Goal: Task Accomplishment & Management: Manage account settings

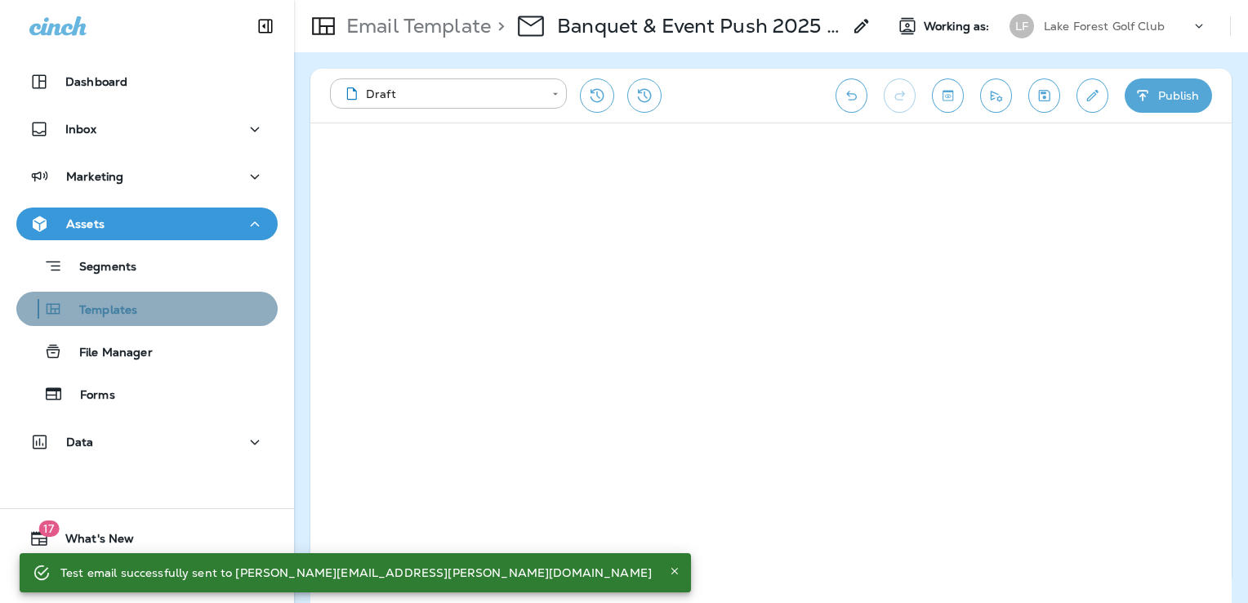
click at [150, 312] on div "Templates" at bounding box center [147, 308] width 248 height 25
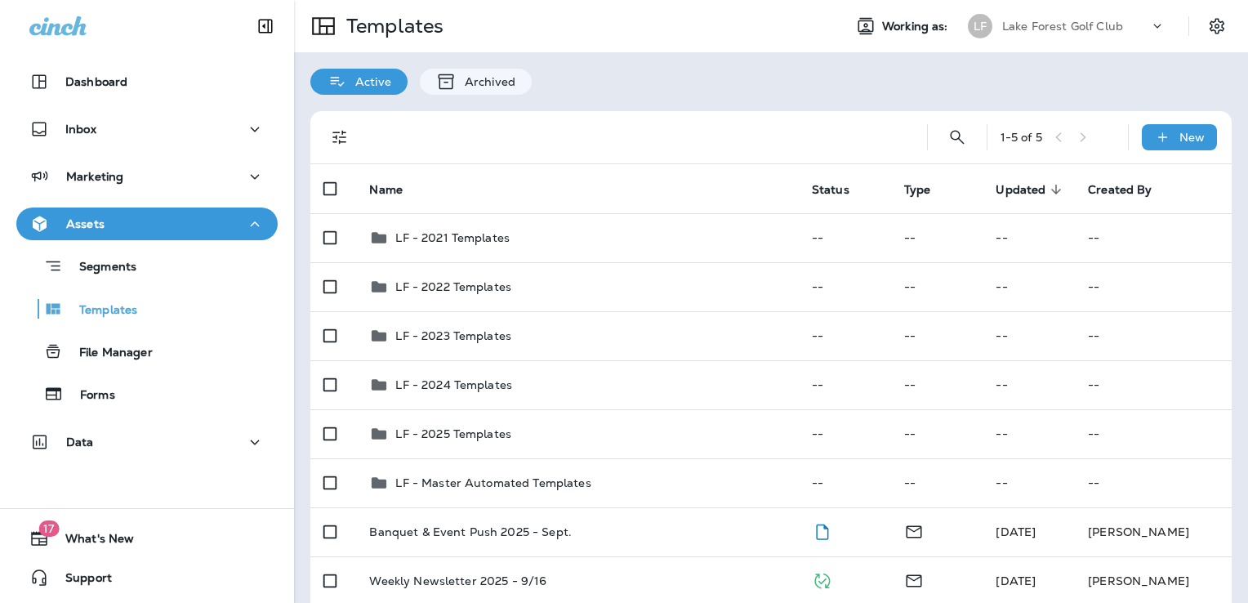
click at [1114, 30] on div "Lake Forest Golf Club" at bounding box center [1075, 26] width 147 height 25
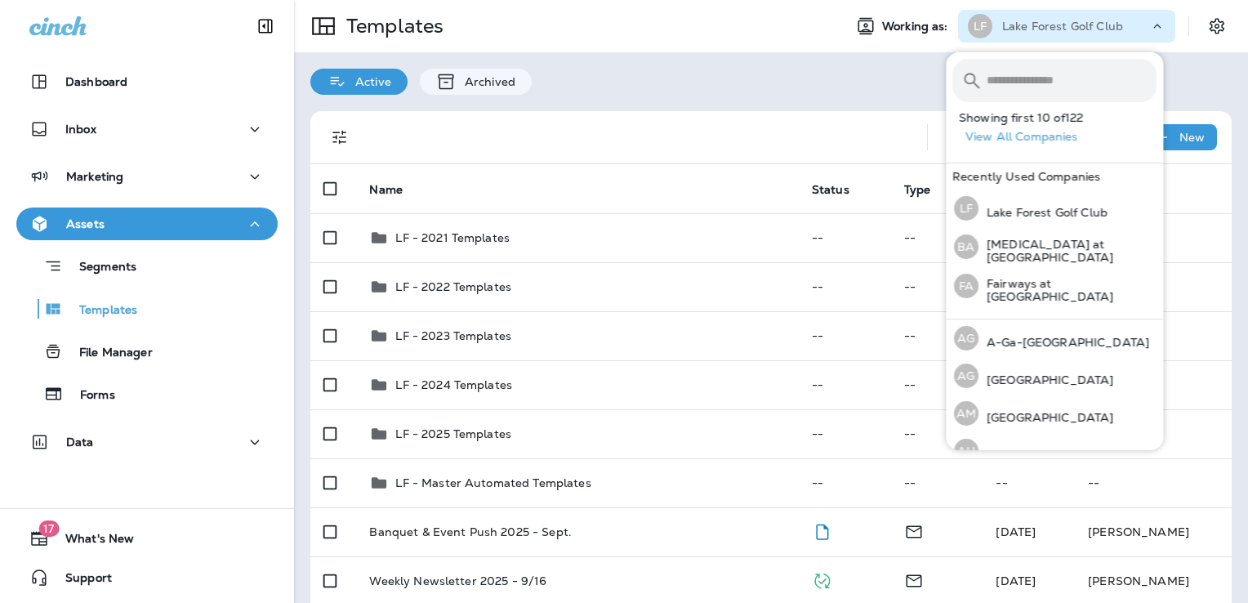
click at [1021, 84] on input "text" at bounding box center [1072, 80] width 170 height 43
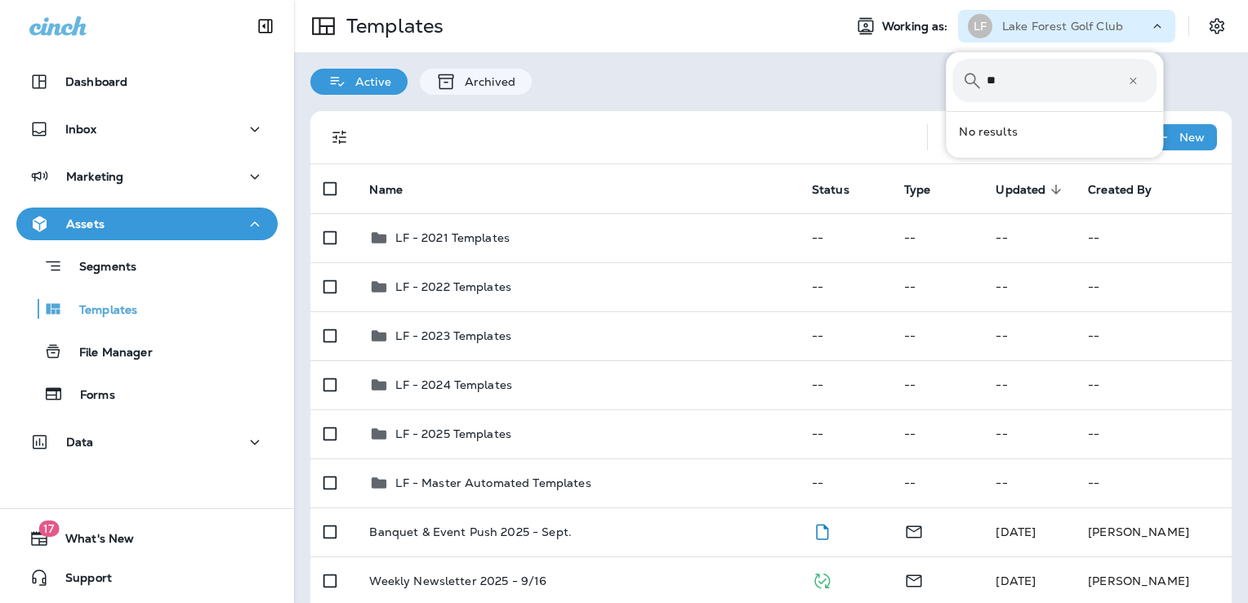
type input "*"
type input "*********"
click at [1000, 150] on div "​ ********* ​ ​ WG [GEOGRAPHIC_DATA]" at bounding box center [1054, 104] width 217 height 104
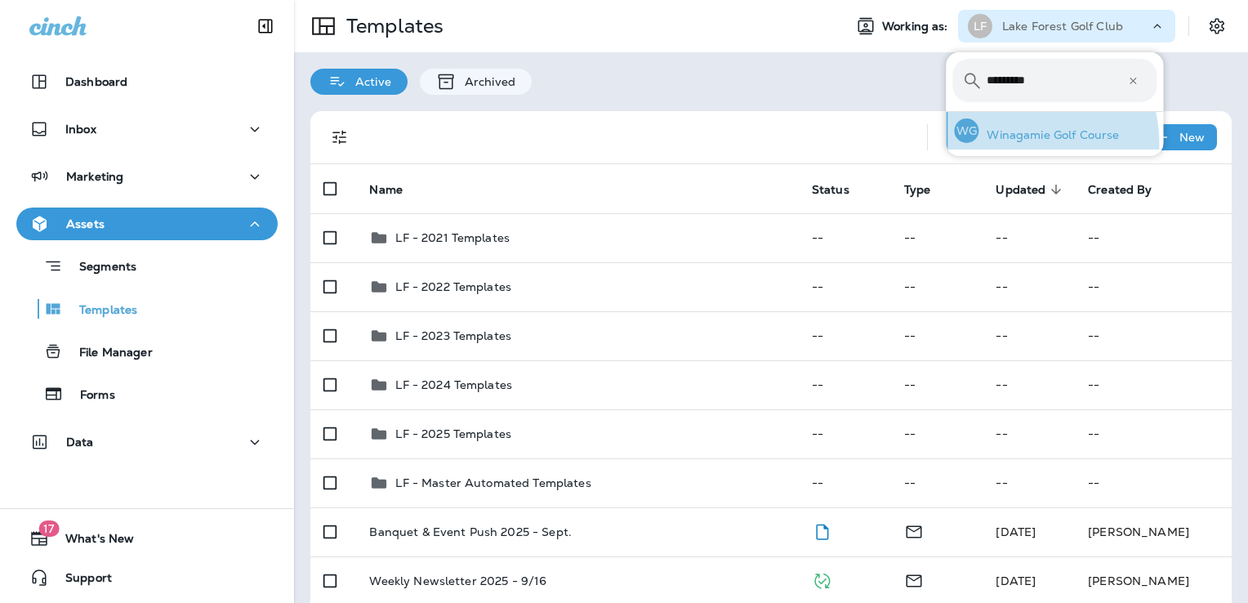
click at [1002, 145] on div "WG Winagamie Golf Course" at bounding box center [1036, 131] width 178 height 38
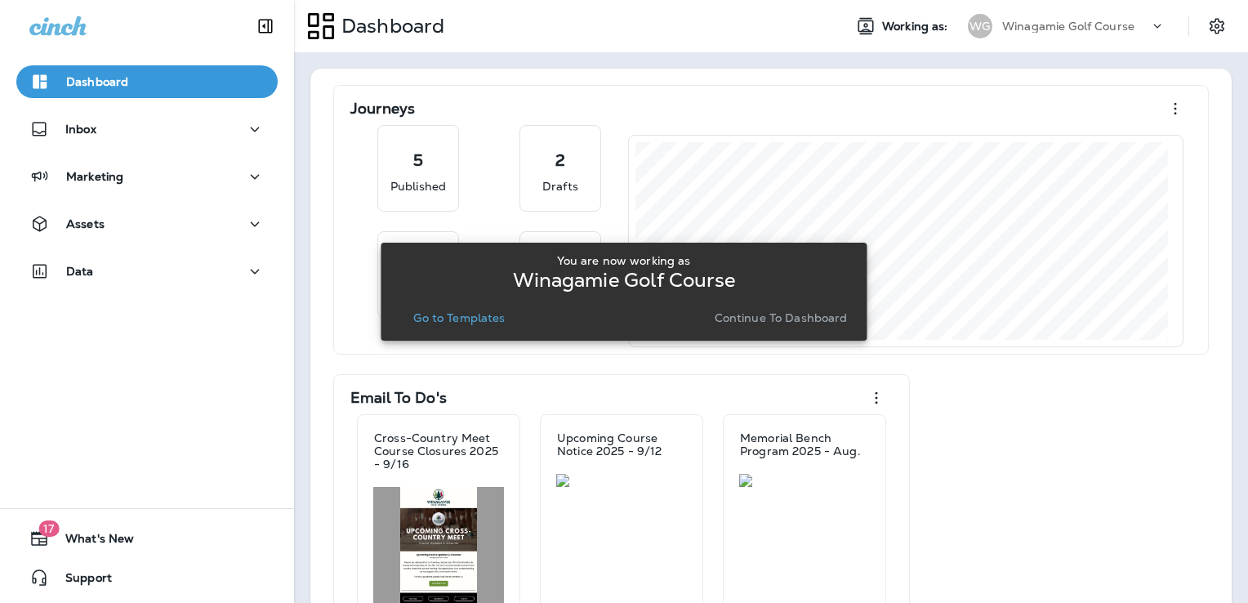
click at [455, 324] on p "Go to Templates" at bounding box center [458, 317] width 91 height 13
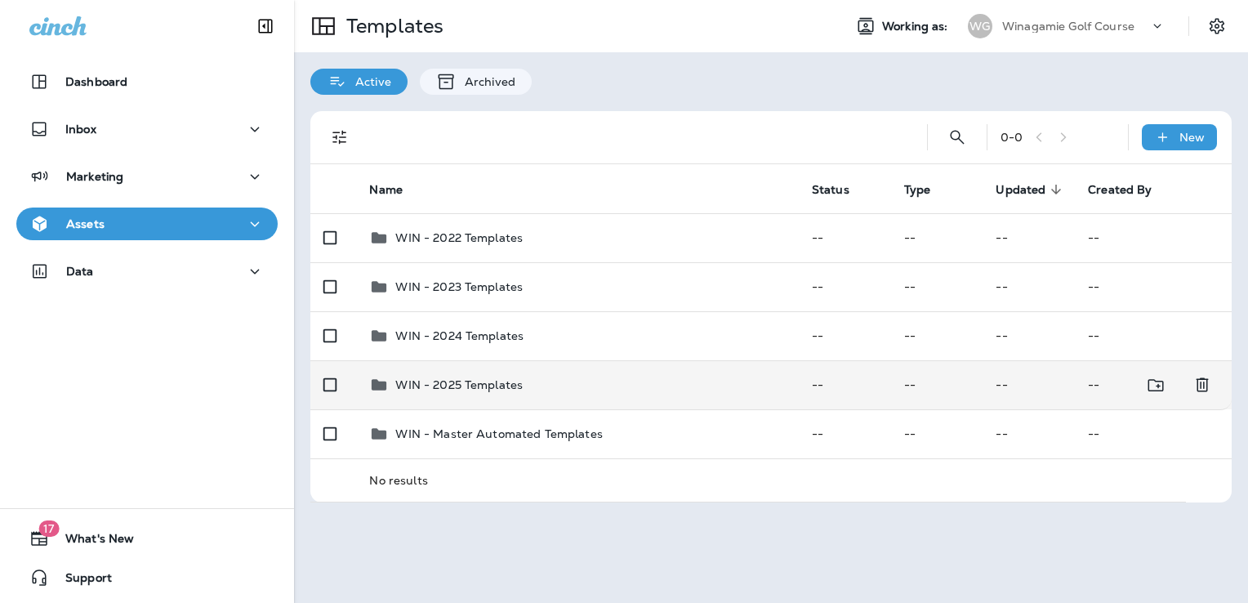
click at [610, 400] on td "WIN - 2025 Templates" at bounding box center [577, 384] width 442 height 49
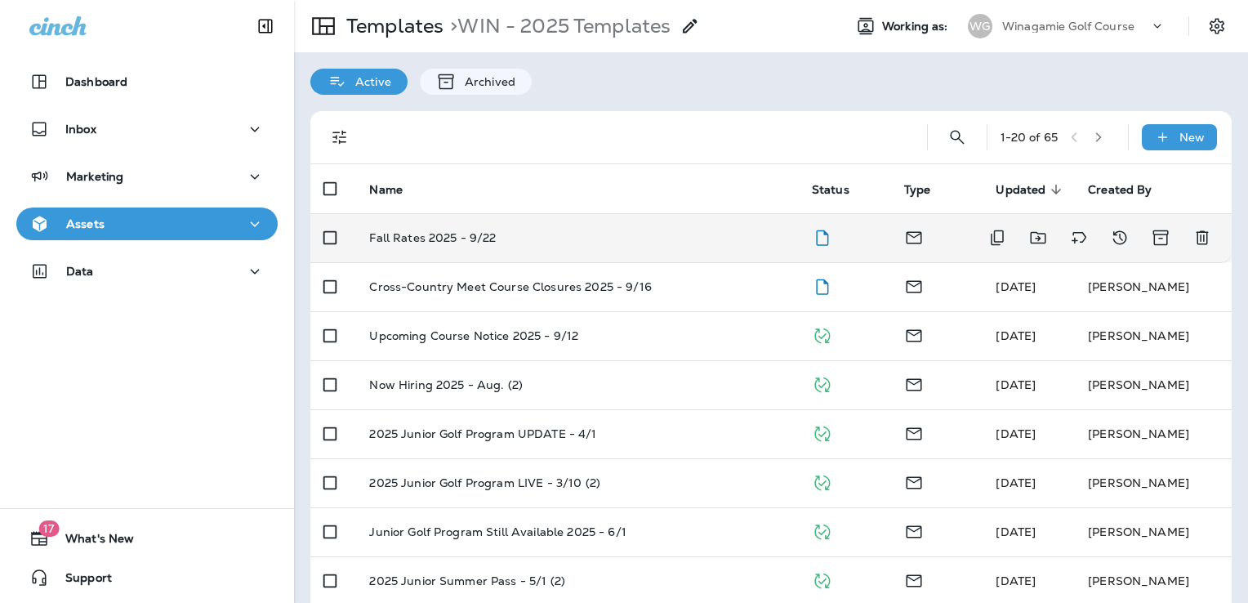
click at [613, 242] on div "Fall Rates 2025 - 9/22" at bounding box center [577, 237] width 416 height 13
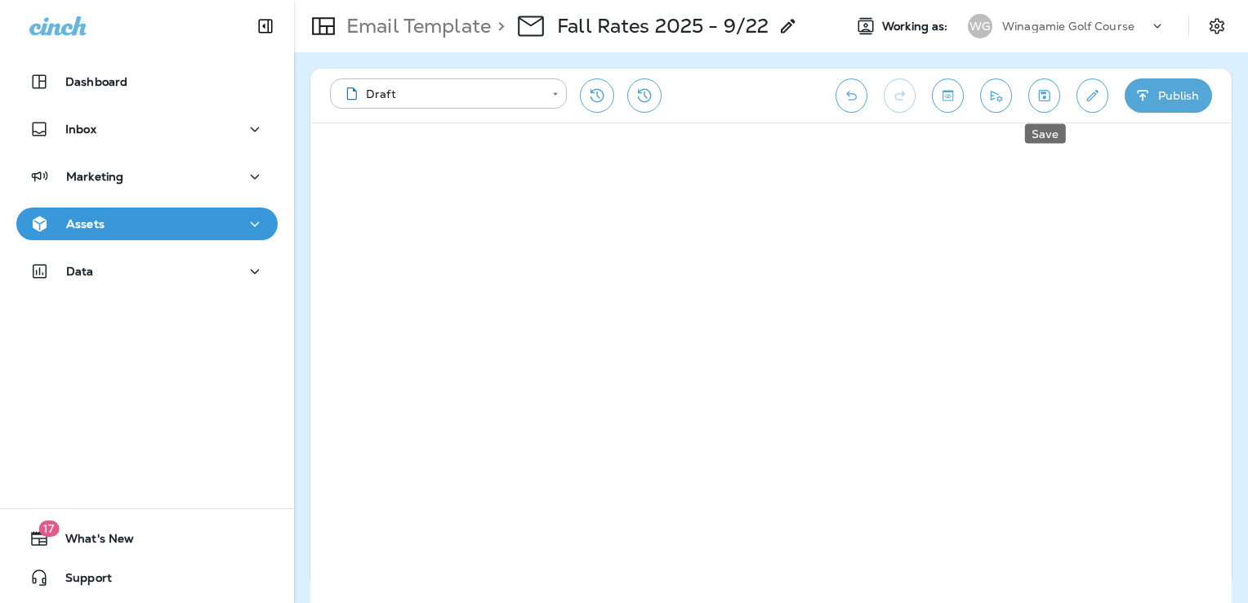
click at [1052, 97] on icon "Save" at bounding box center [1044, 95] width 17 height 16
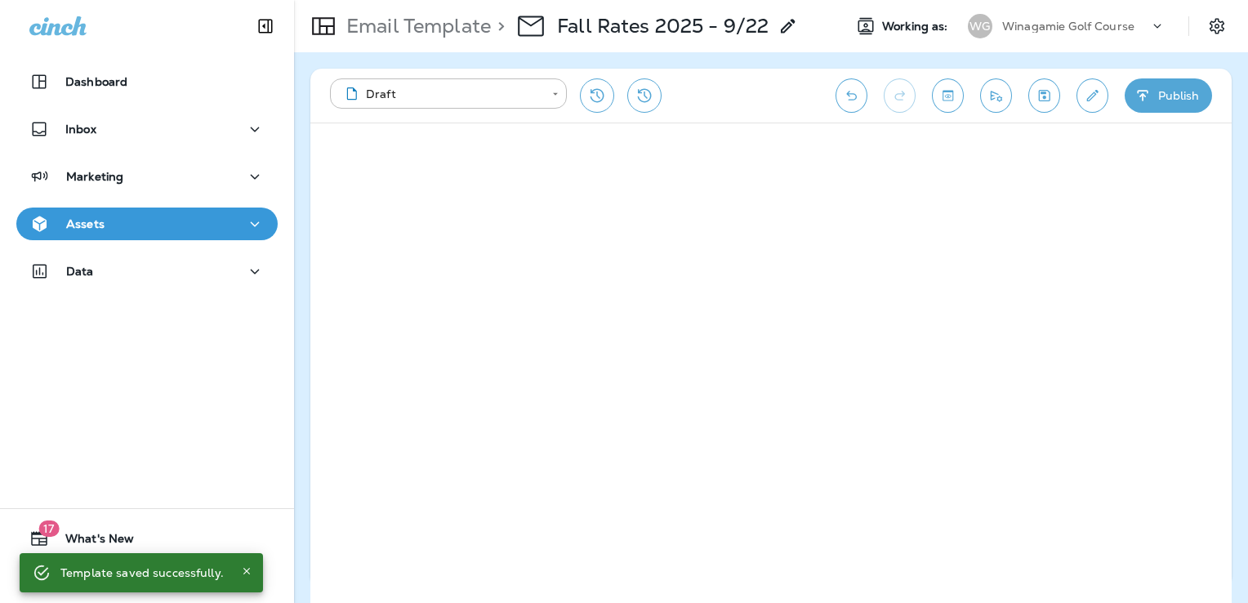
click at [1152, 100] on button "Publish" at bounding box center [1168, 95] width 87 height 34
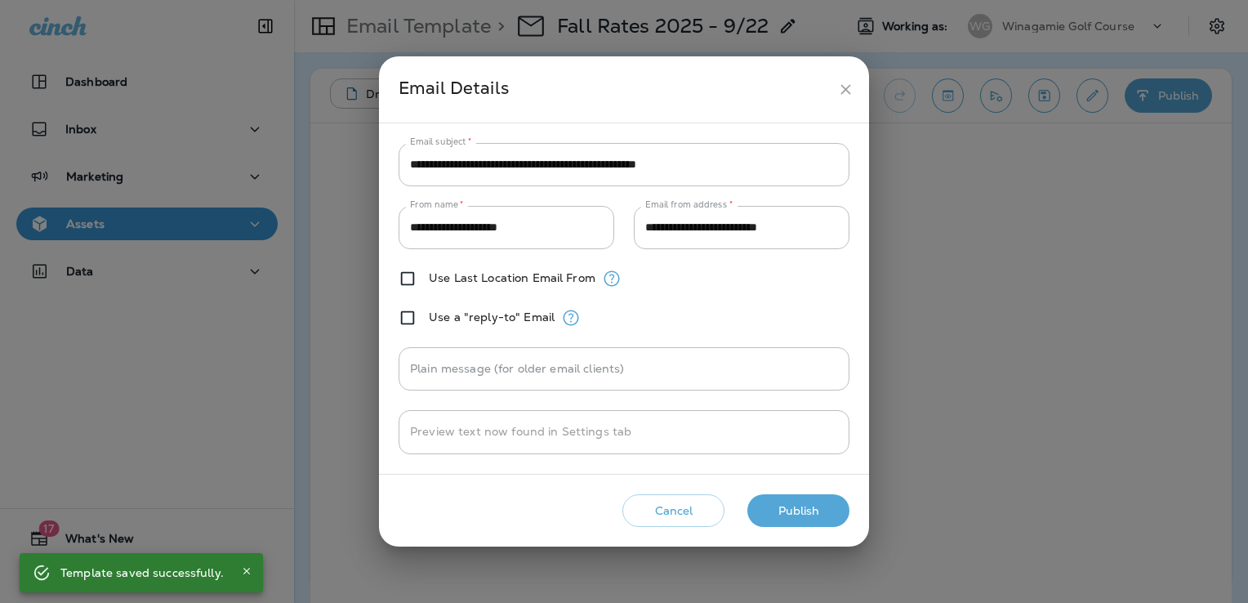
click at [815, 513] on button "Publish" at bounding box center [798, 510] width 102 height 33
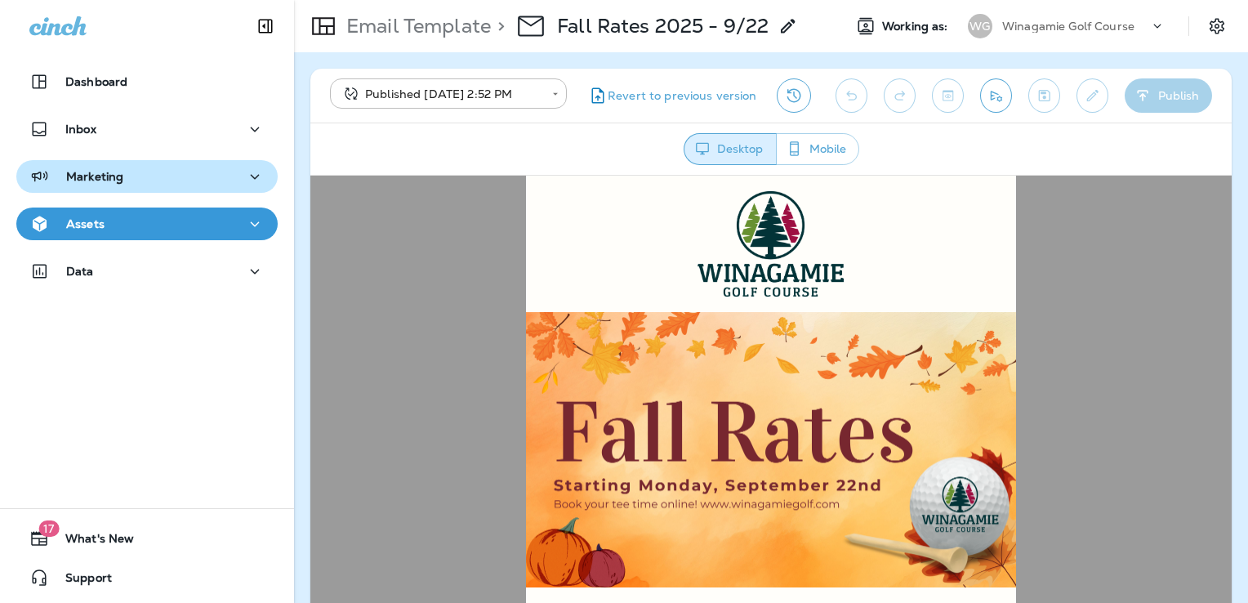
click at [182, 189] on button "Marketing" at bounding box center [146, 176] width 261 height 33
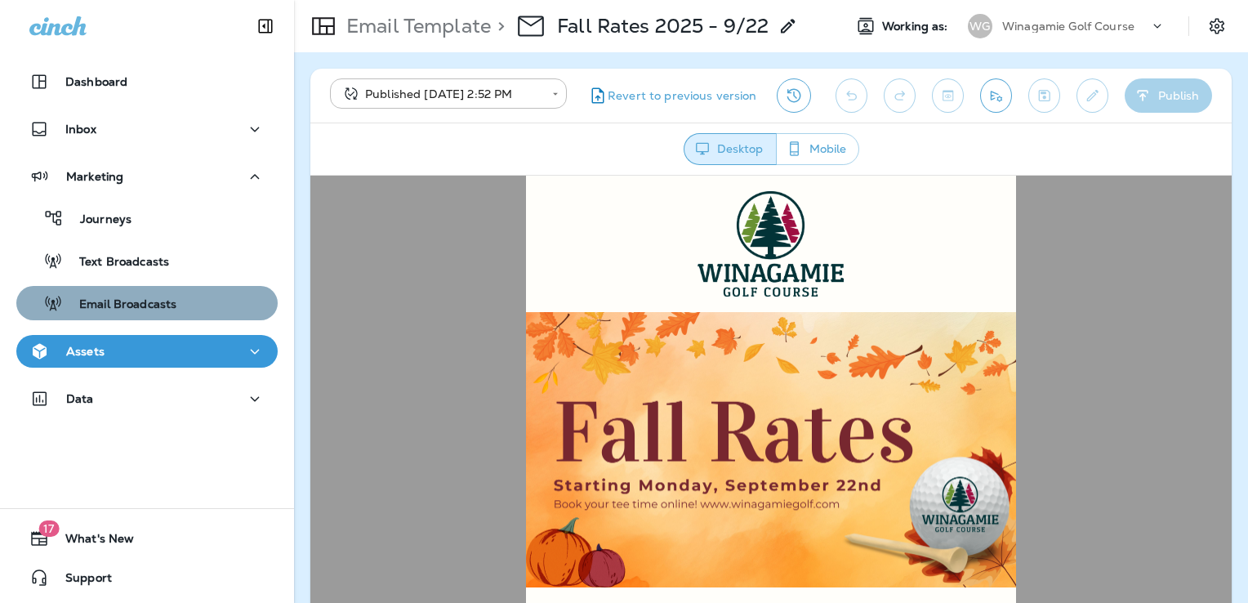
click at [166, 293] on div "Email Broadcasts" at bounding box center [100, 303] width 154 height 25
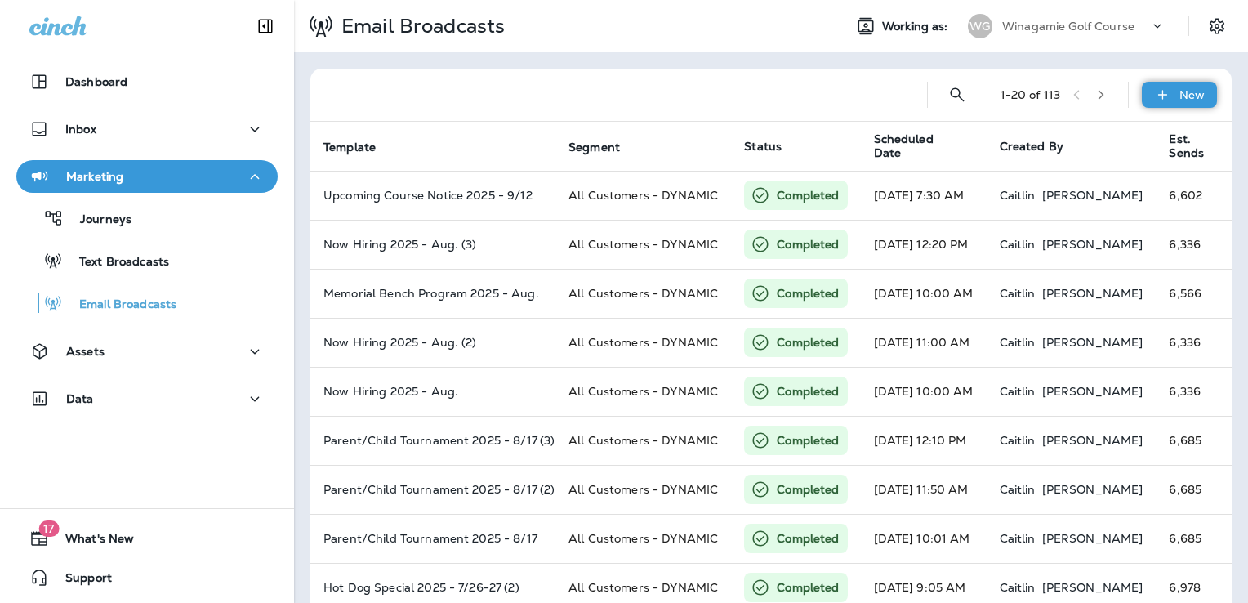
click at [1164, 91] on div "New" at bounding box center [1179, 95] width 75 height 26
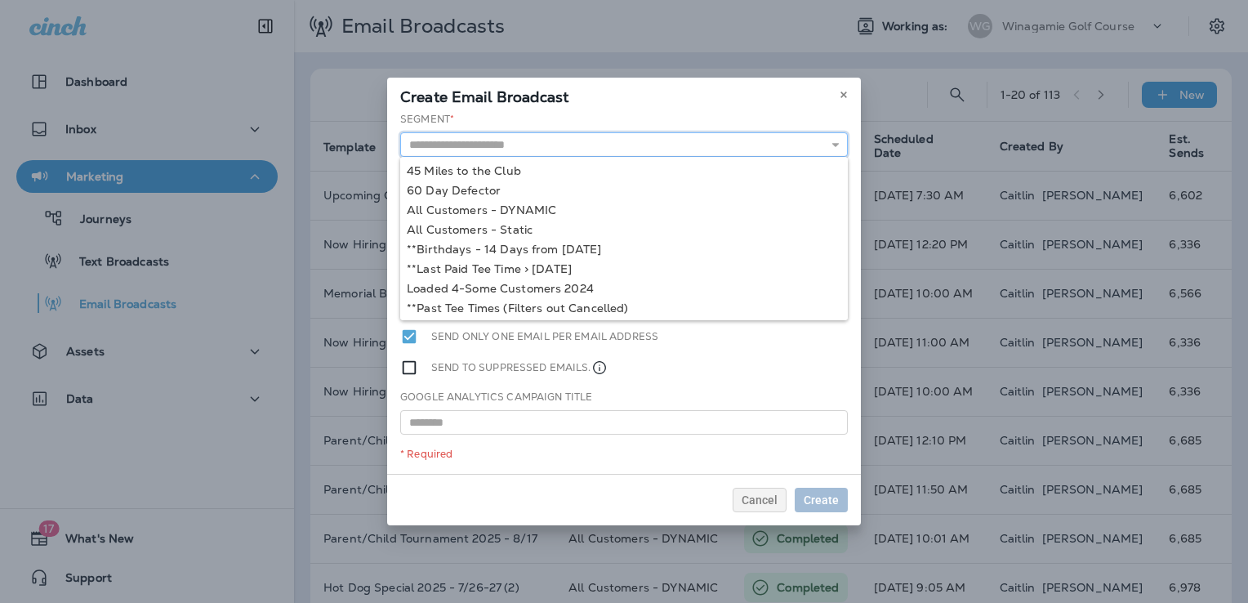
click at [514, 145] on input "text" at bounding box center [624, 144] width 448 height 25
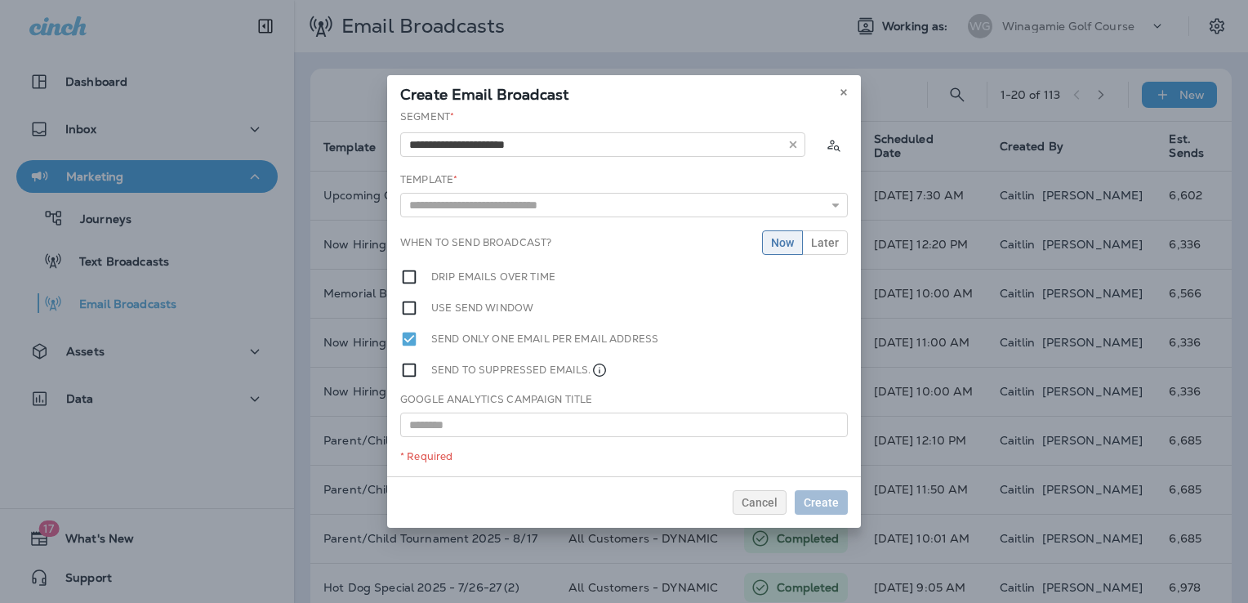
type input "**********"
click at [520, 207] on div "**********" at bounding box center [624, 292] width 474 height 367
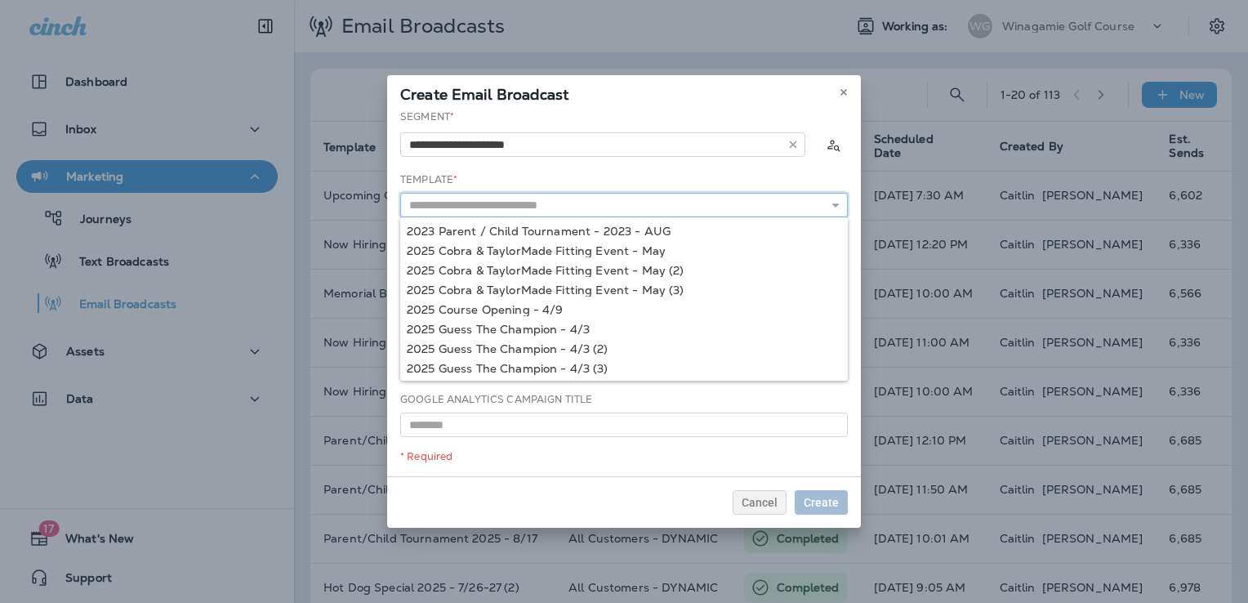
click at [501, 211] on input "text" at bounding box center [624, 205] width 448 height 25
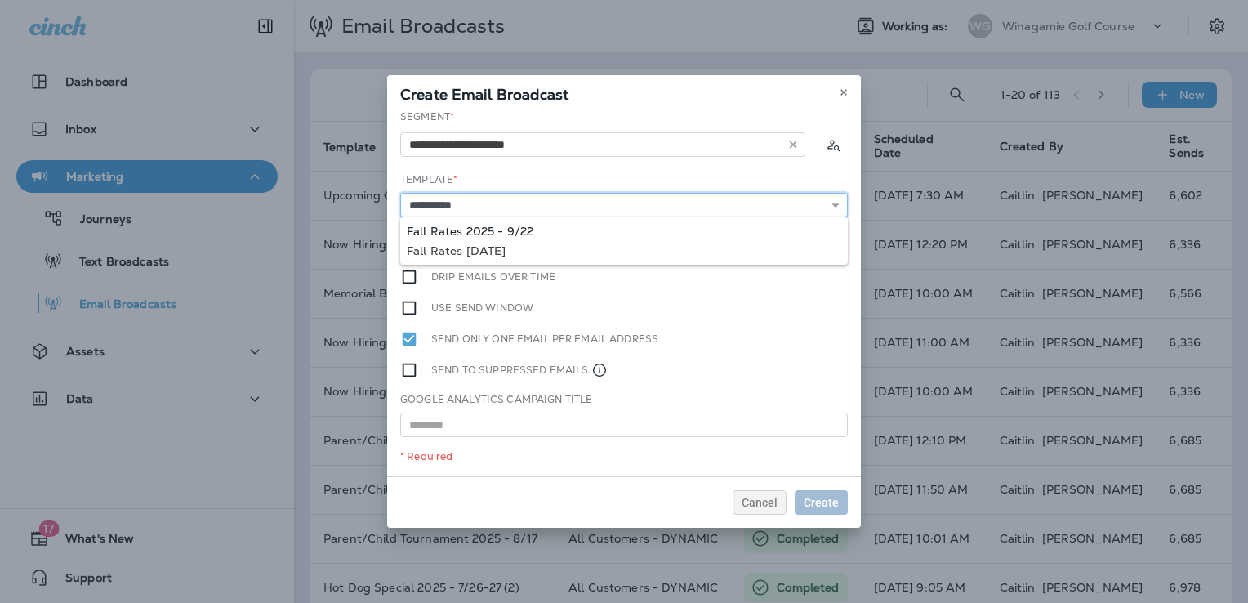
type input "**********"
click at [497, 228] on div "**********" at bounding box center [624, 292] width 474 height 367
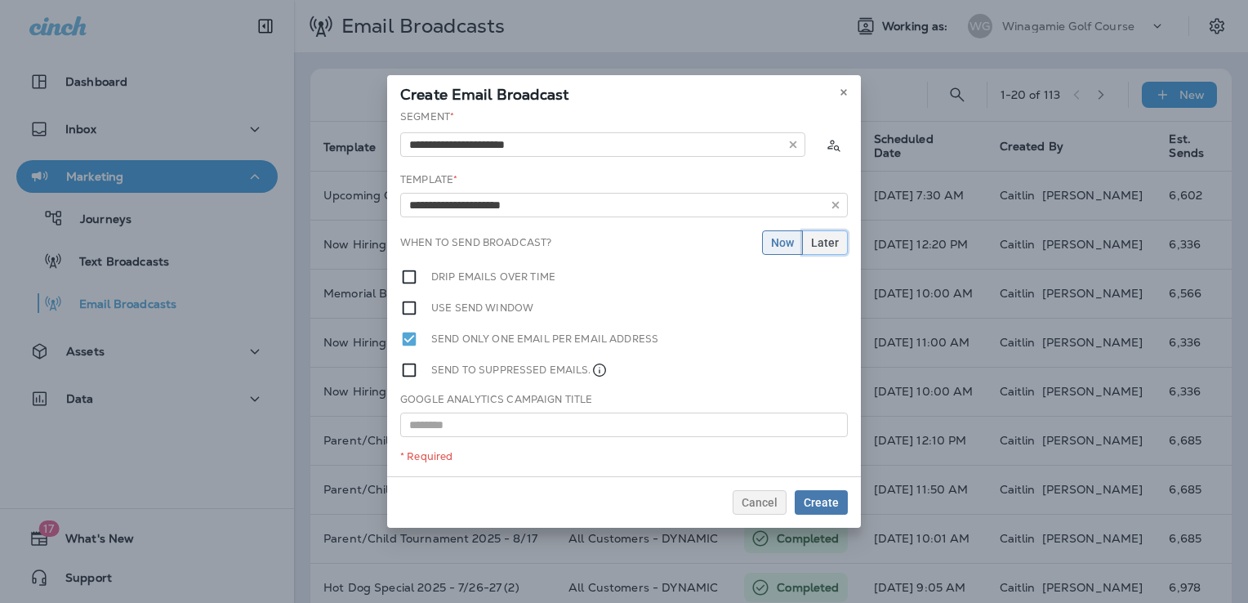
click at [840, 247] on button "Later" at bounding box center [825, 242] width 46 height 25
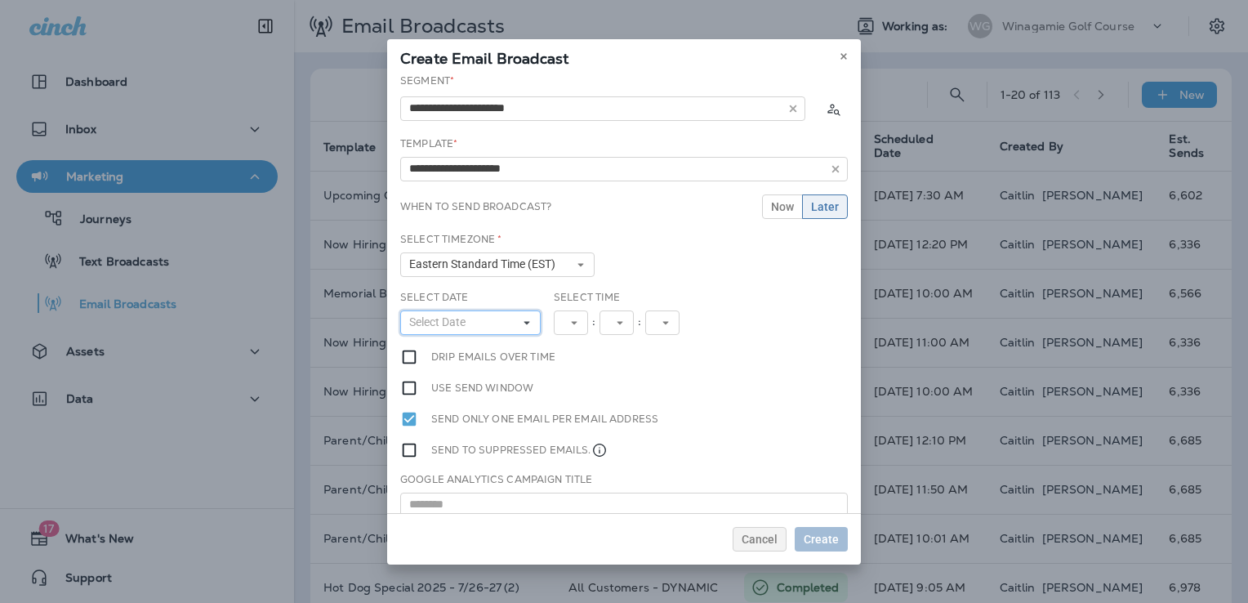
click at [498, 317] on button "Select Date" at bounding box center [470, 322] width 140 height 25
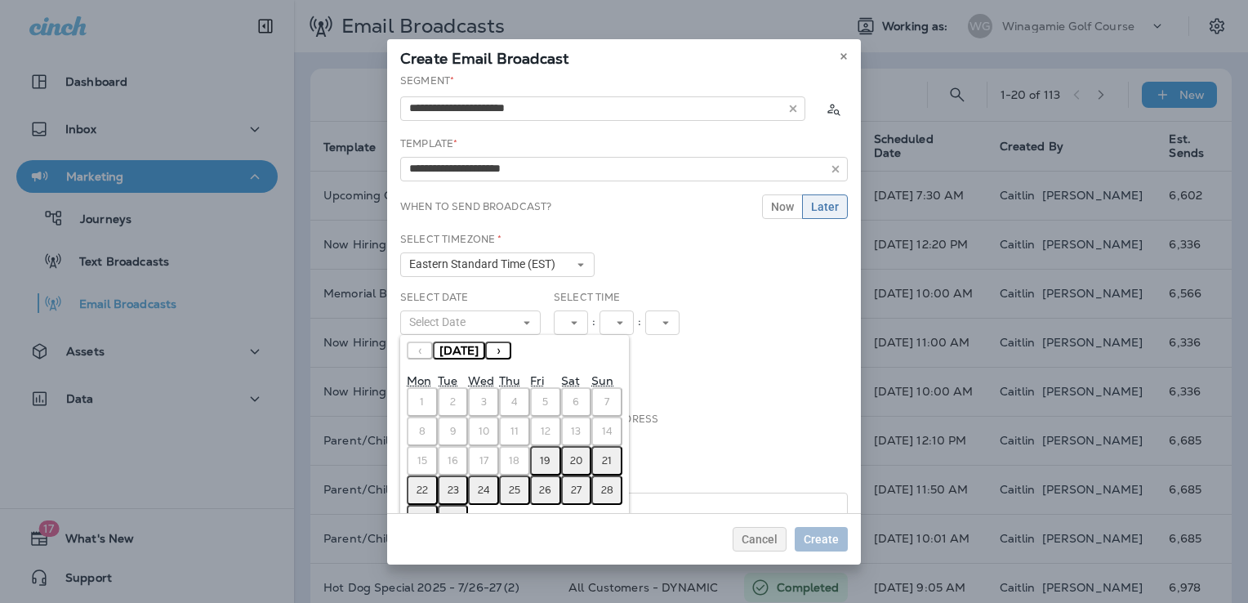
click at [599, 455] on button "21" at bounding box center [606, 460] width 31 height 29
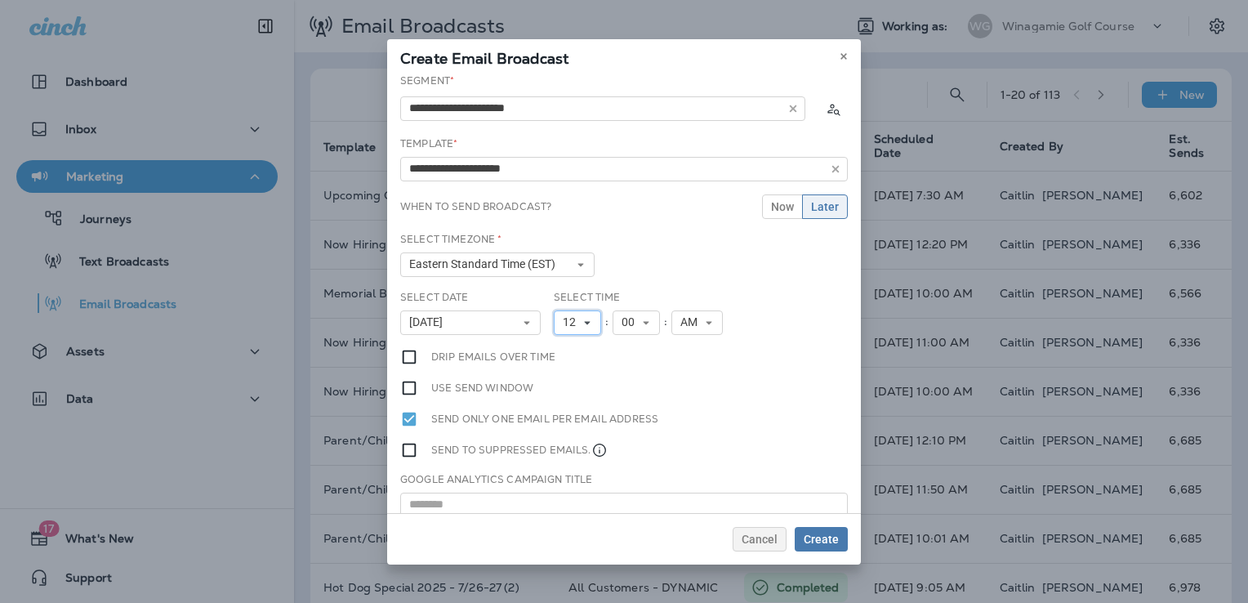
click at [568, 324] on span "12" at bounding box center [573, 322] width 20 height 14
click at [565, 351] on link "1" at bounding box center [577, 349] width 47 height 20
click at [624, 325] on span "00" at bounding box center [625, 322] width 20 height 14
click at [616, 437] on link "05" at bounding box center [629, 447] width 47 height 20
click at [685, 323] on span "AM" at bounding box center [686, 322] width 24 height 14
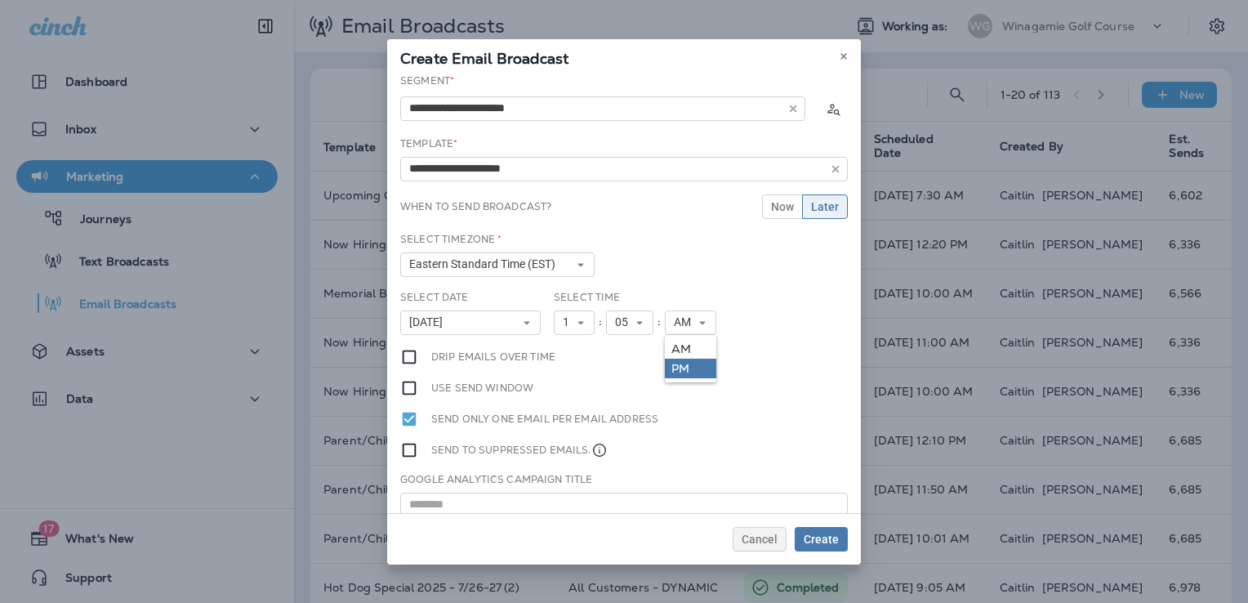
click at [686, 367] on link "PM" at bounding box center [690, 369] width 51 height 20
click at [565, 175] on input "**********" at bounding box center [624, 169] width 448 height 25
click at [534, 498] on input "text" at bounding box center [624, 504] width 448 height 25
paste input "**********"
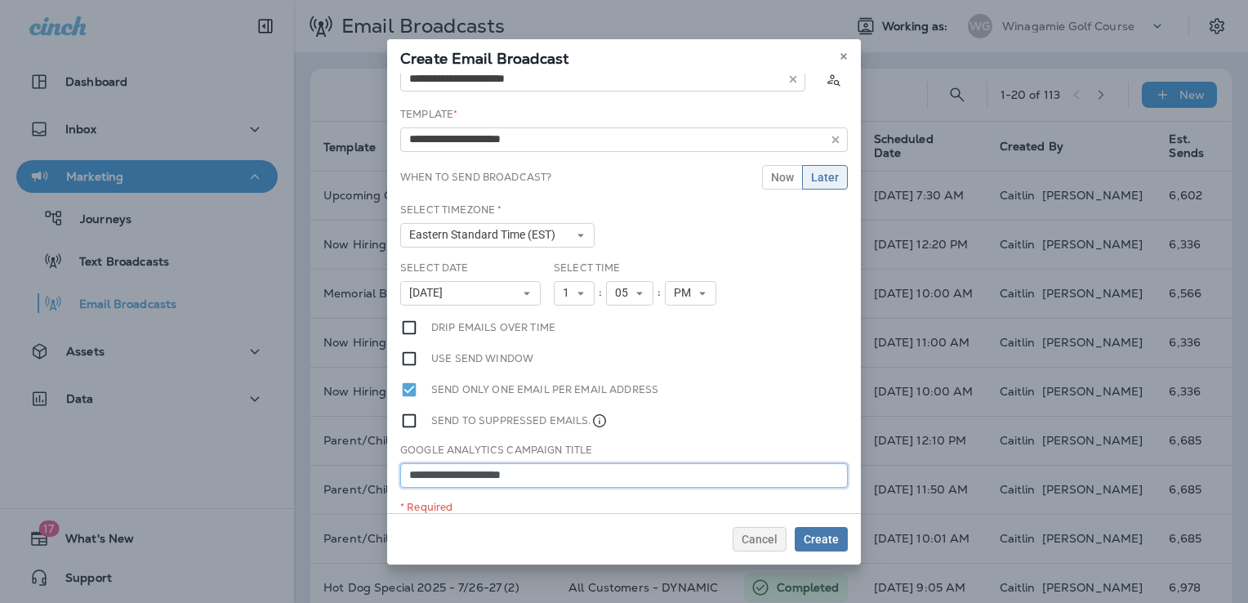
scroll to position [42, 0]
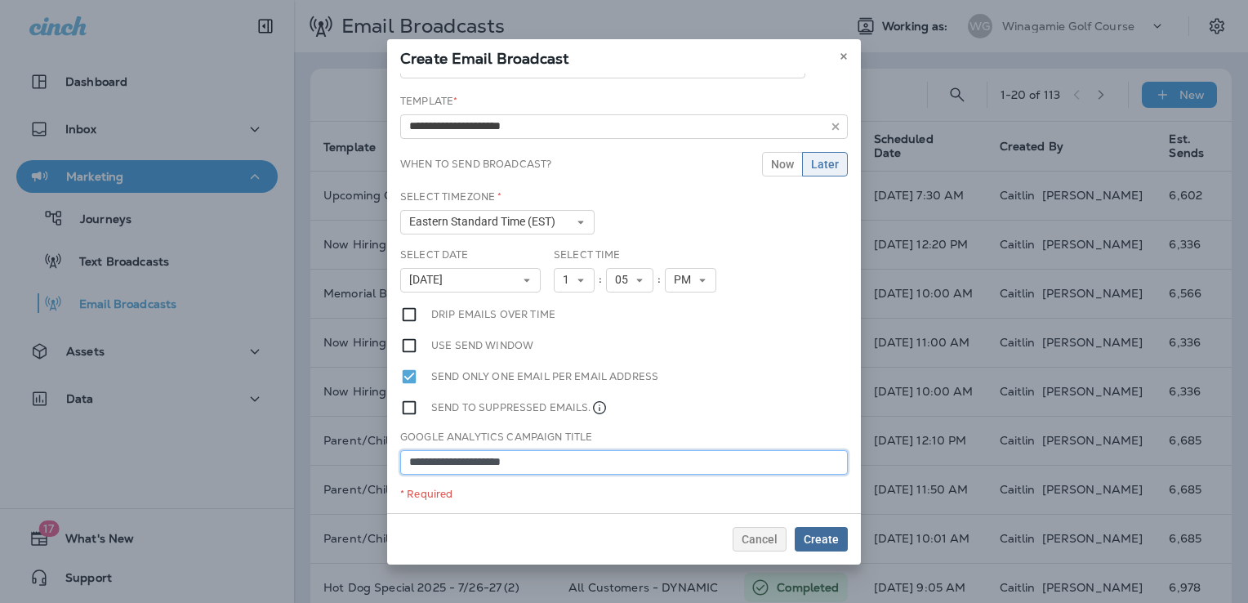
type input "**********"
click at [835, 540] on span "Create" at bounding box center [821, 538] width 35 height 11
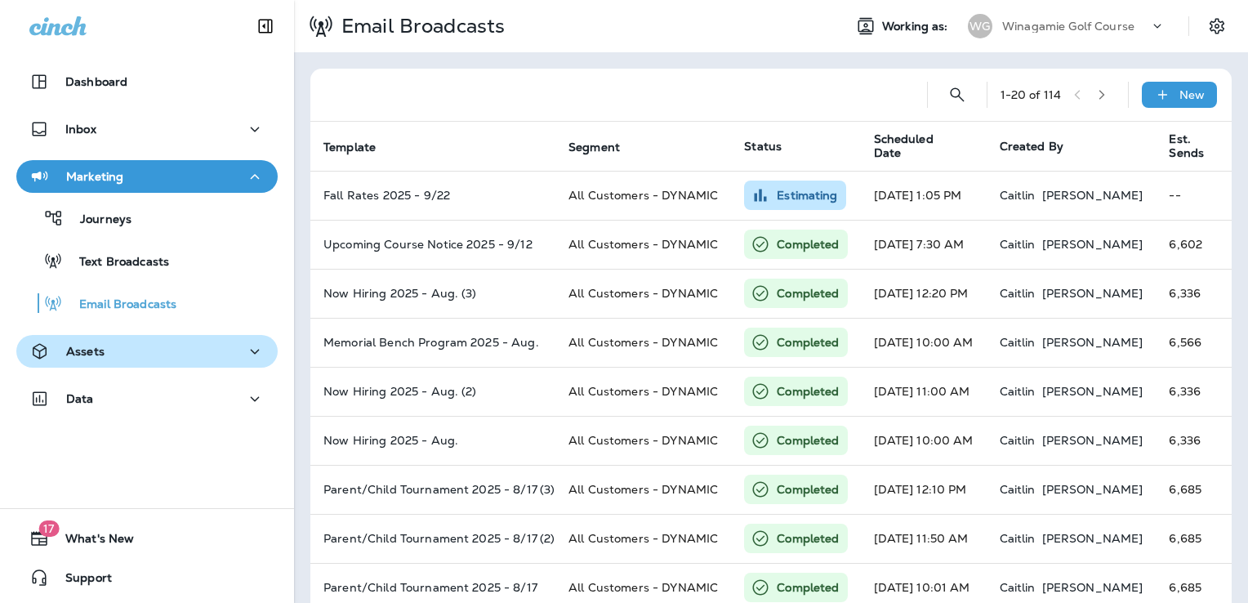
click at [140, 349] on div "Assets" at bounding box center [146, 351] width 235 height 20
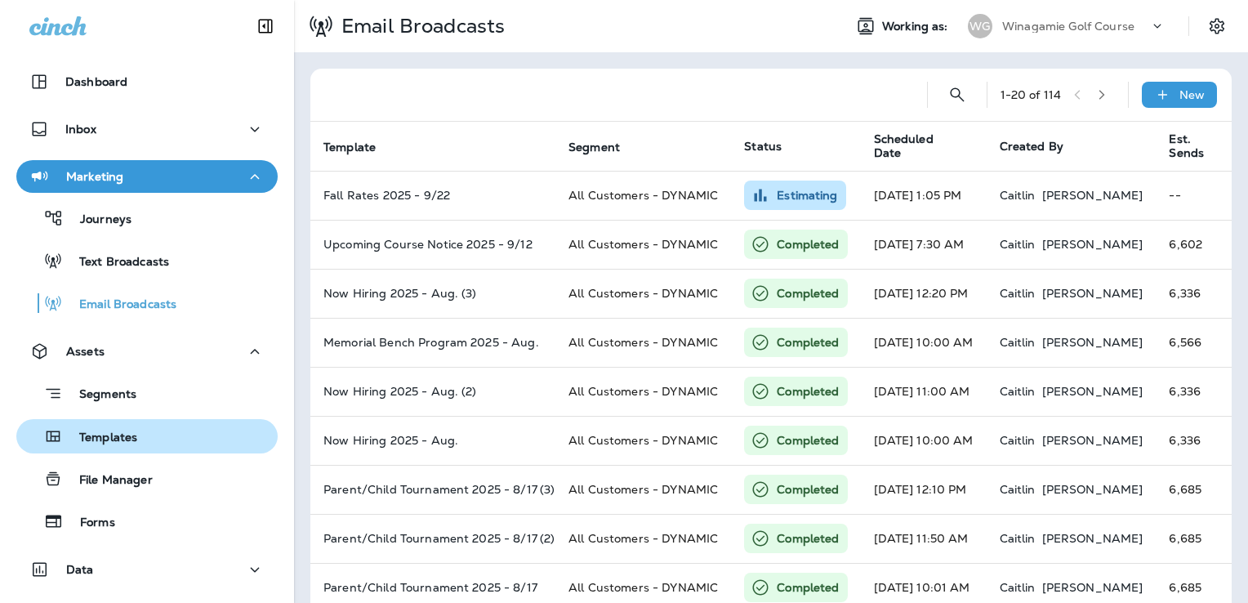
drag, startPoint x: 138, startPoint y: 439, endPoint x: 146, endPoint y: 433, distance: 10.5
click at [140, 439] on div "Templates" at bounding box center [147, 436] width 248 height 25
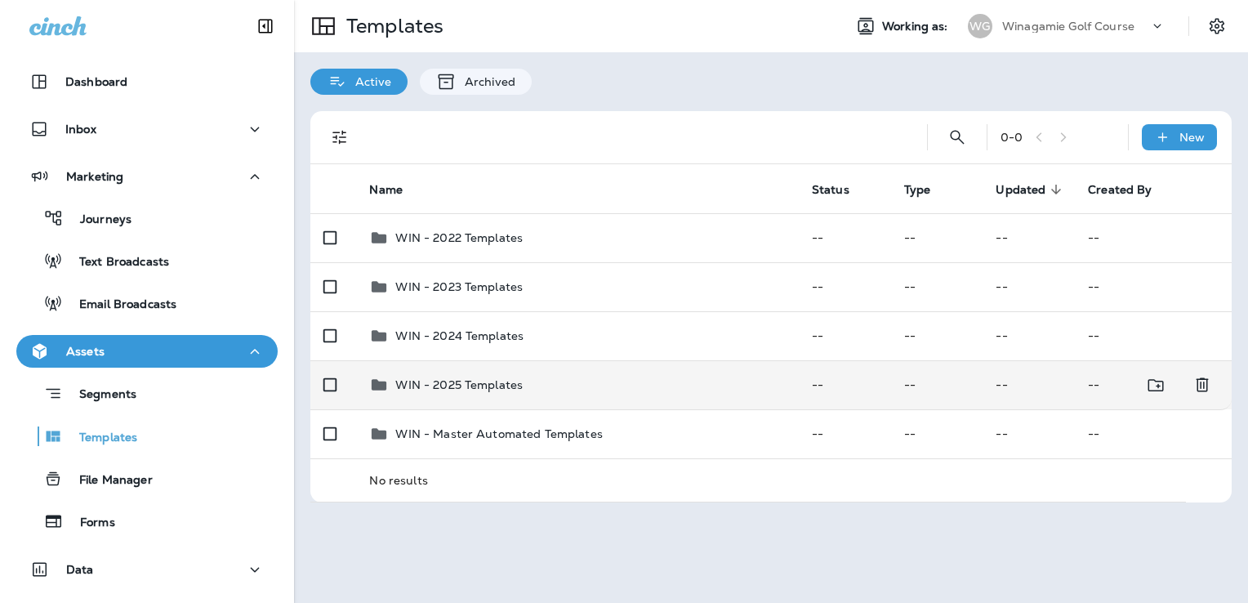
click at [584, 381] on div "WIN - 2025 Templates" at bounding box center [577, 385] width 416 height 20
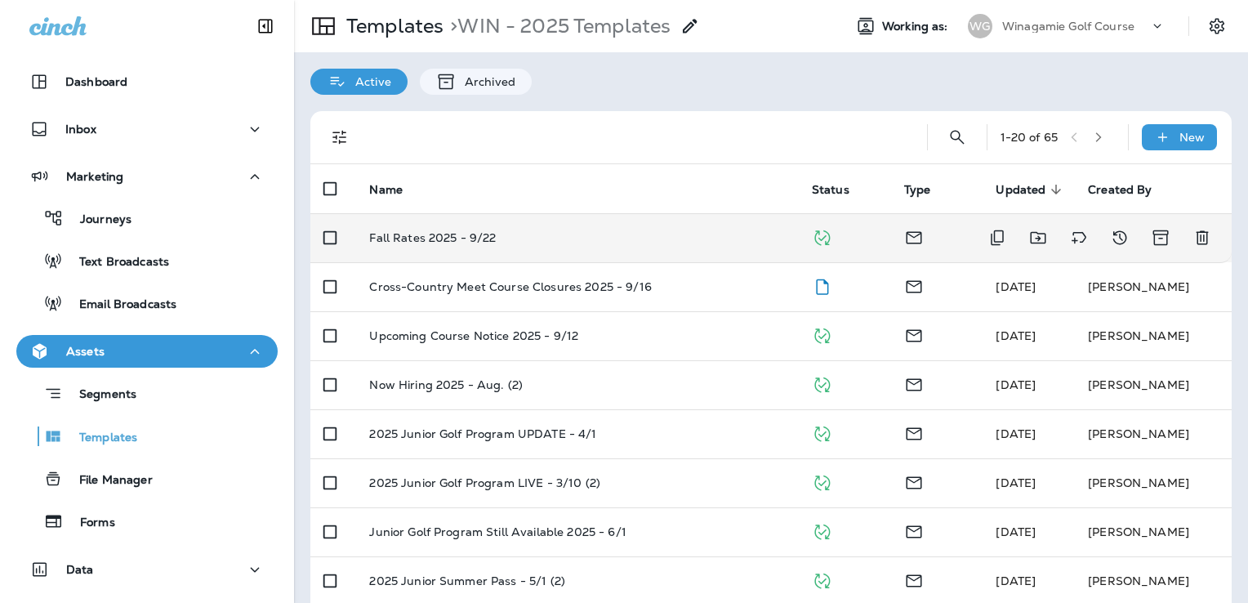
click at [644, 229] on td "Fall Rates 2025 - 9/22" at bounding box center [577, 237] width 442 height 49
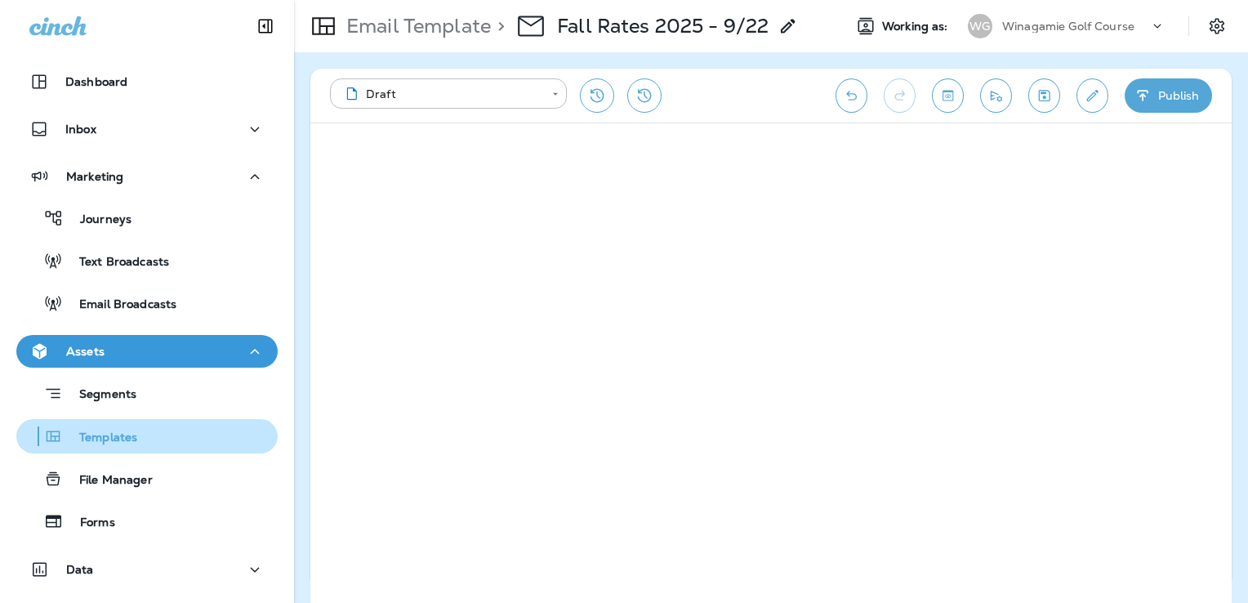
click at [157, 436] on div "Templates" at bounding box center [147, 436] width 248 height 25
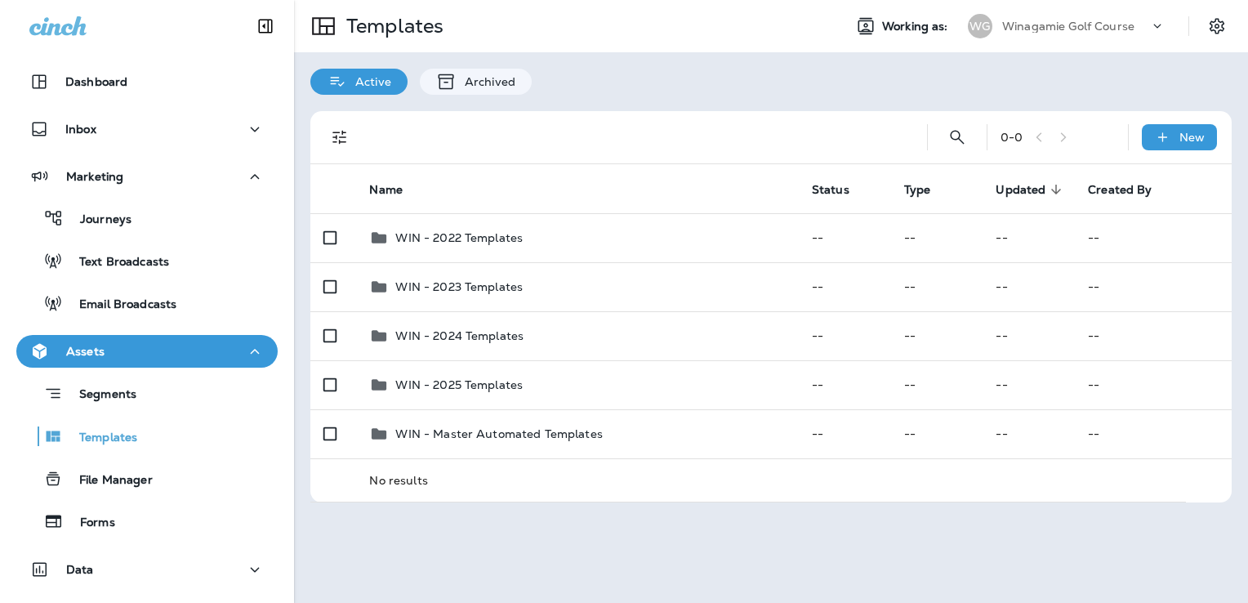
click at [1064, 33] on div "Winagamie Golf Course" at bounding box center [1075, 26] width 147 height 25
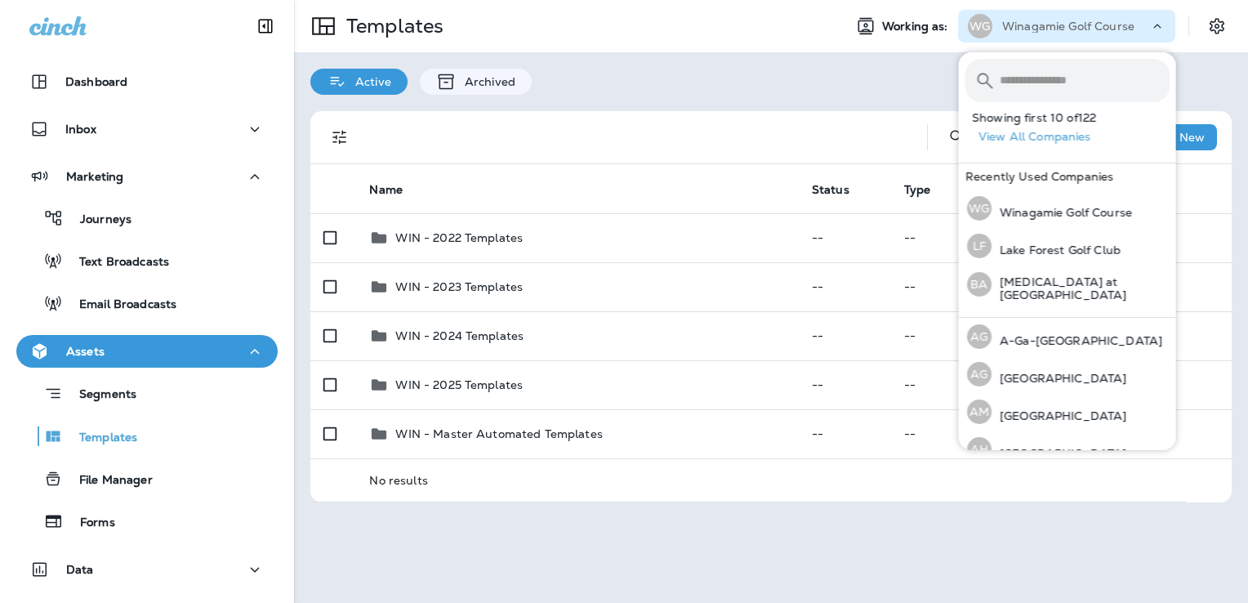
click at [782, 107] on div "0 - 0 New Name Status Type Updated sorted descending Created By WIN - 2022 Temp…" at bounding box center [771, 307] width 954 height 424
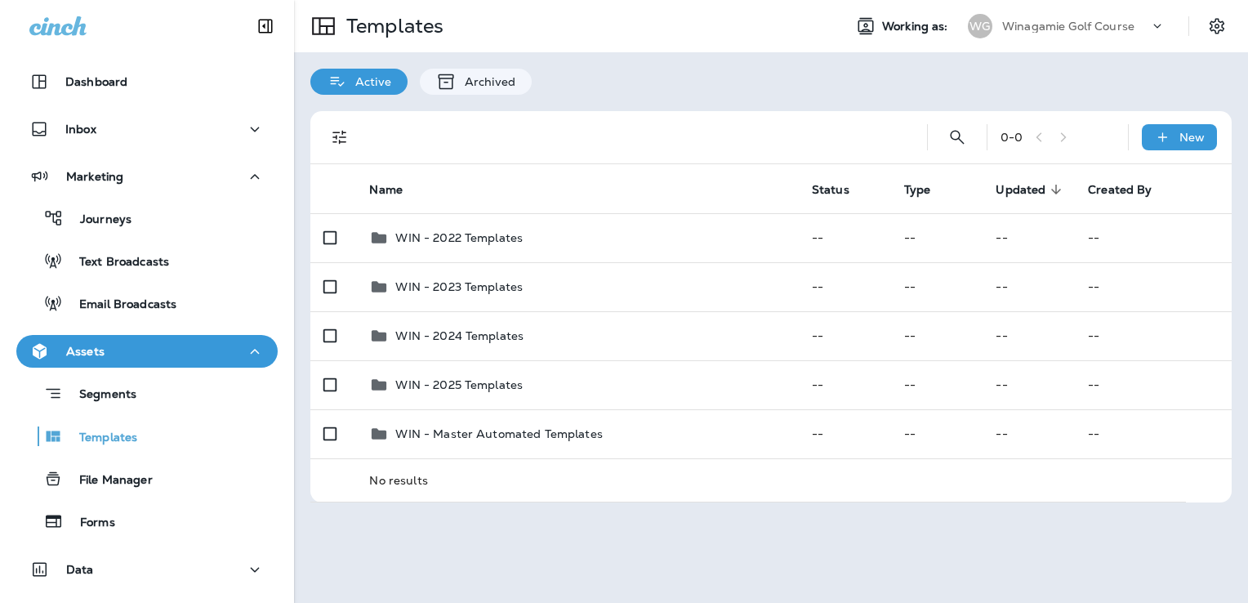
click at [1074, 34] on div "Winagamie Golf Course" at bounding box center [1075, 26] width 147 height 25
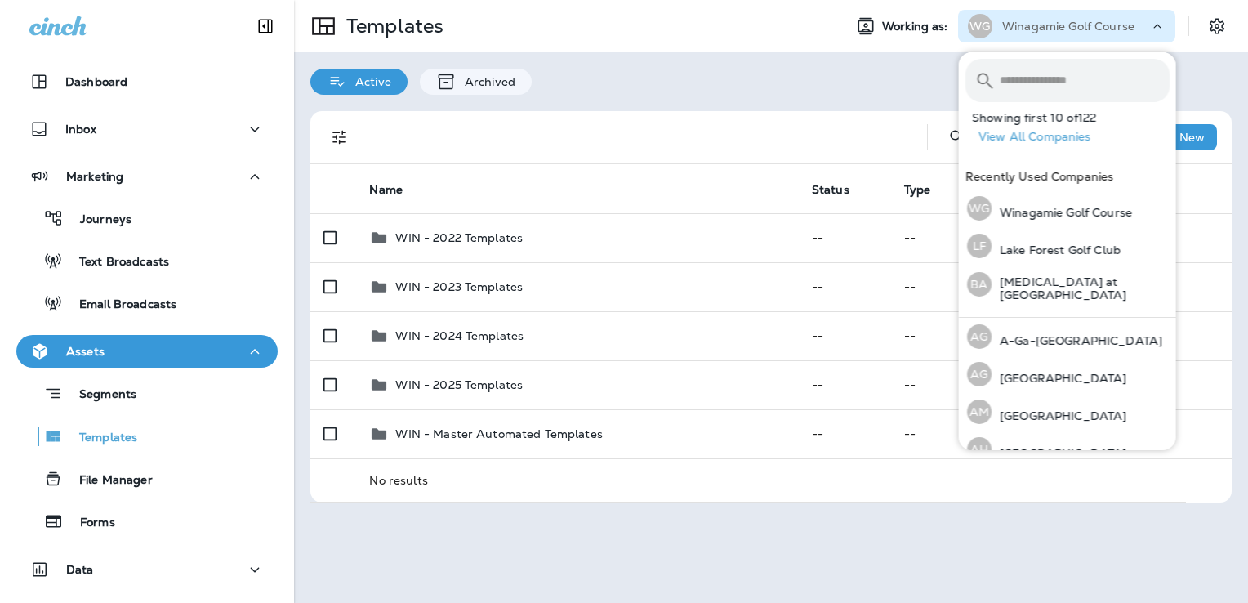
click at [1040, 85] on input "text" at bounding box center [1085, 80] width 170 height 43
click at [1034, 272] on div "BA [MEDICAL_DATA] at [GEOGRAPHIC_DATA]" at bounding box center [1068, 284] width 216 height 39
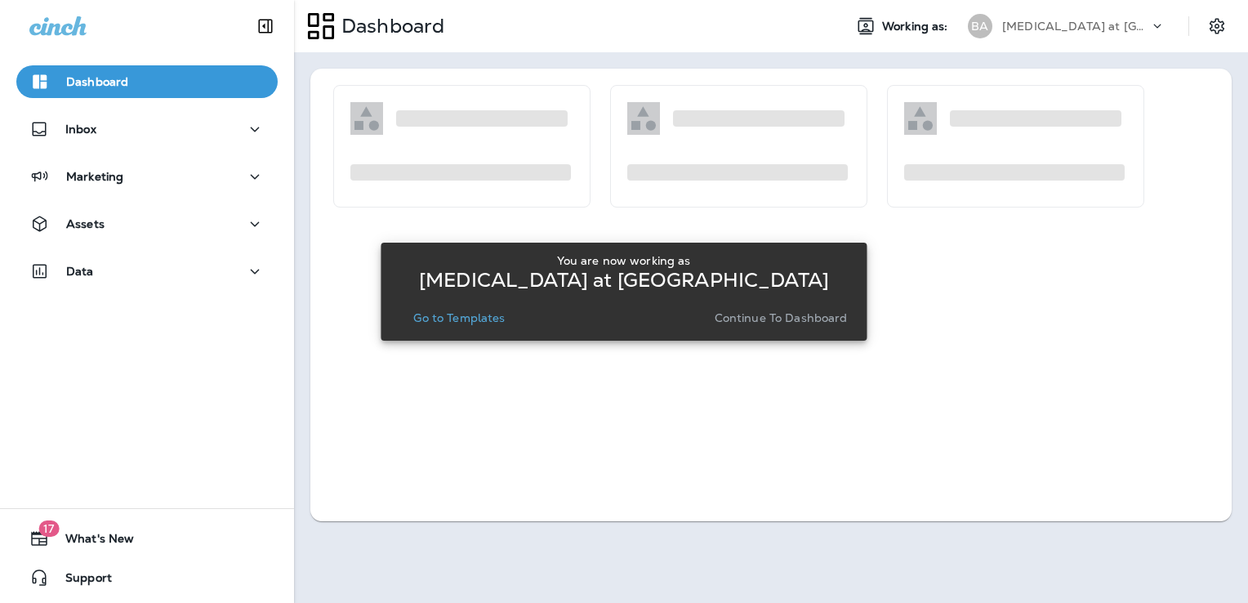
click at [459, 319] on p "Go to Templates" at bounding box center [458, 317] width 91 height 13
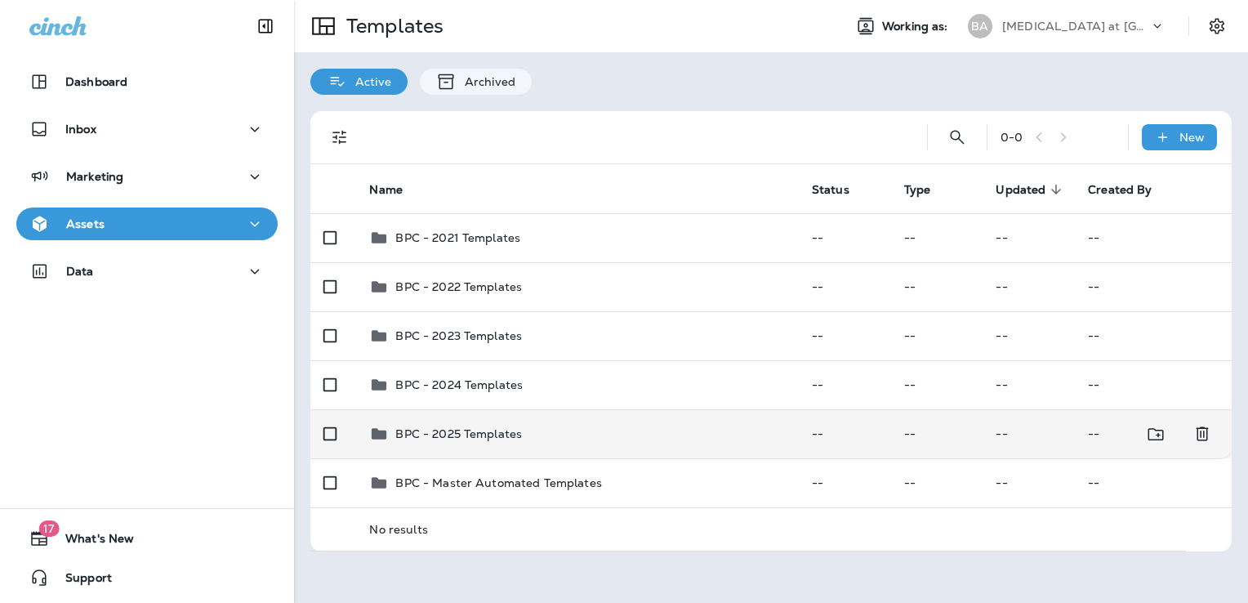
click at [585, 443] on td "BPC - 2025 Templates" at bounding box center [577, 433] width 442 height 49
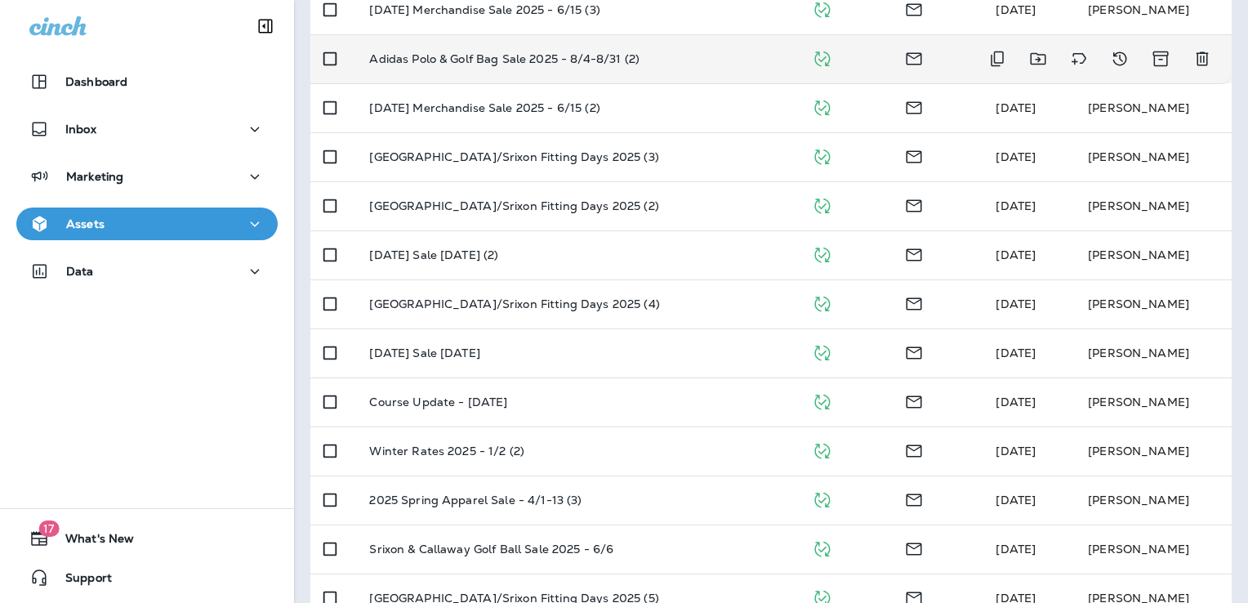
scroll to position [572, 0]
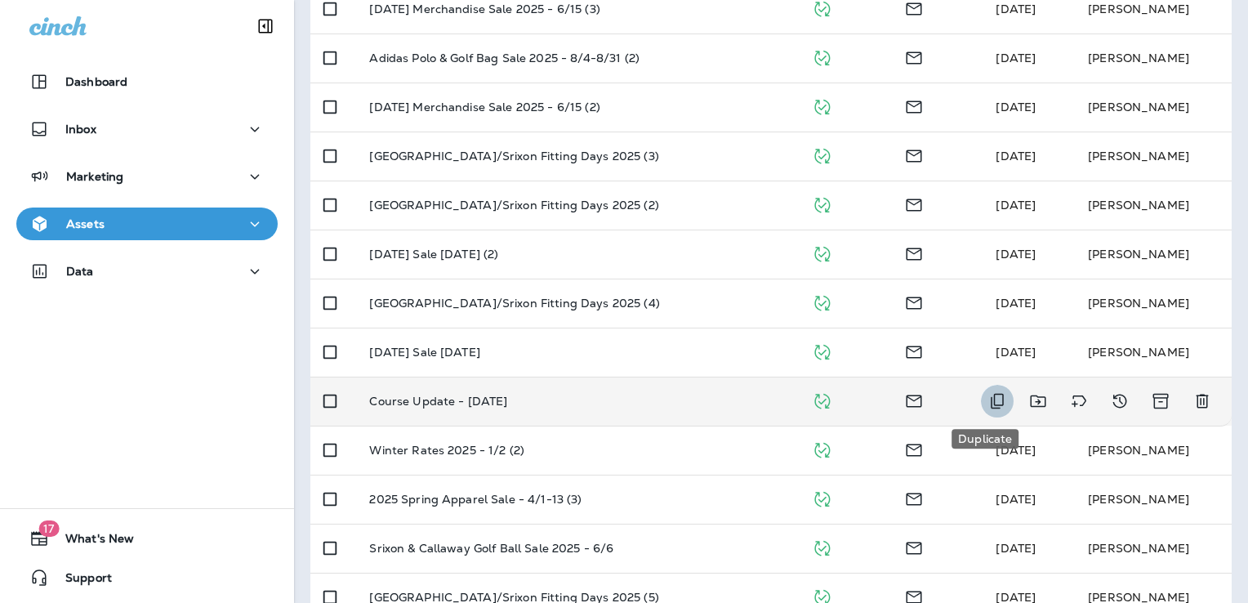
click at [987, 401] on icon "Duplicate" at bounding box center [997, 401] width 20 height 20
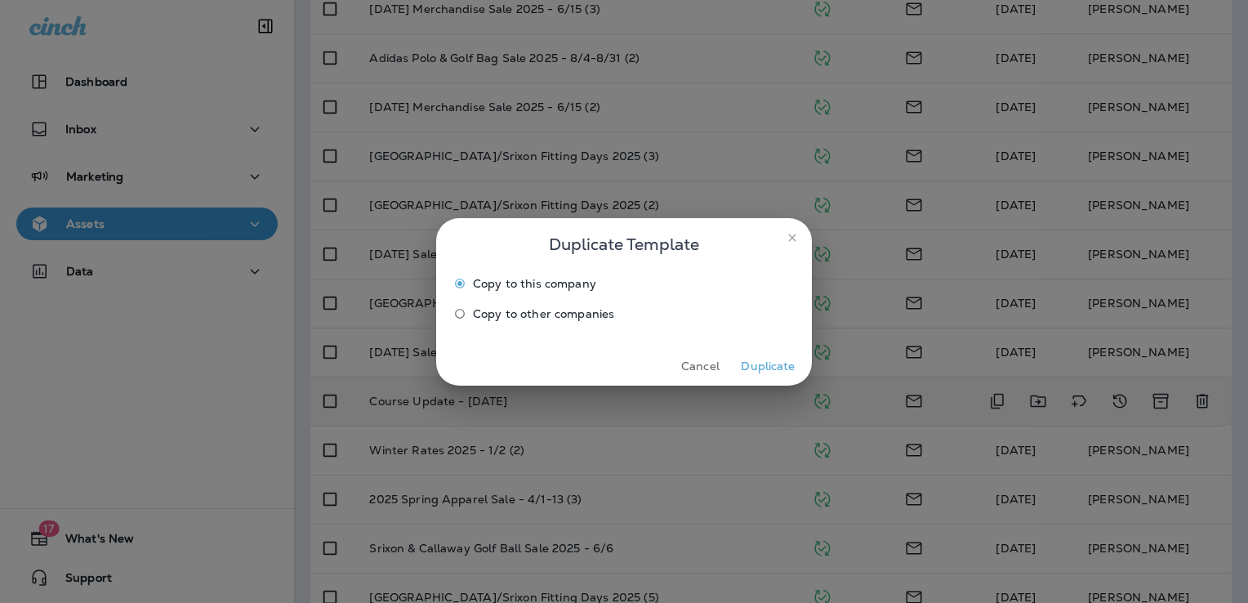
click at [764, 359] on button "Duplicate" at bounding box center [767, 366] width 61 height 25
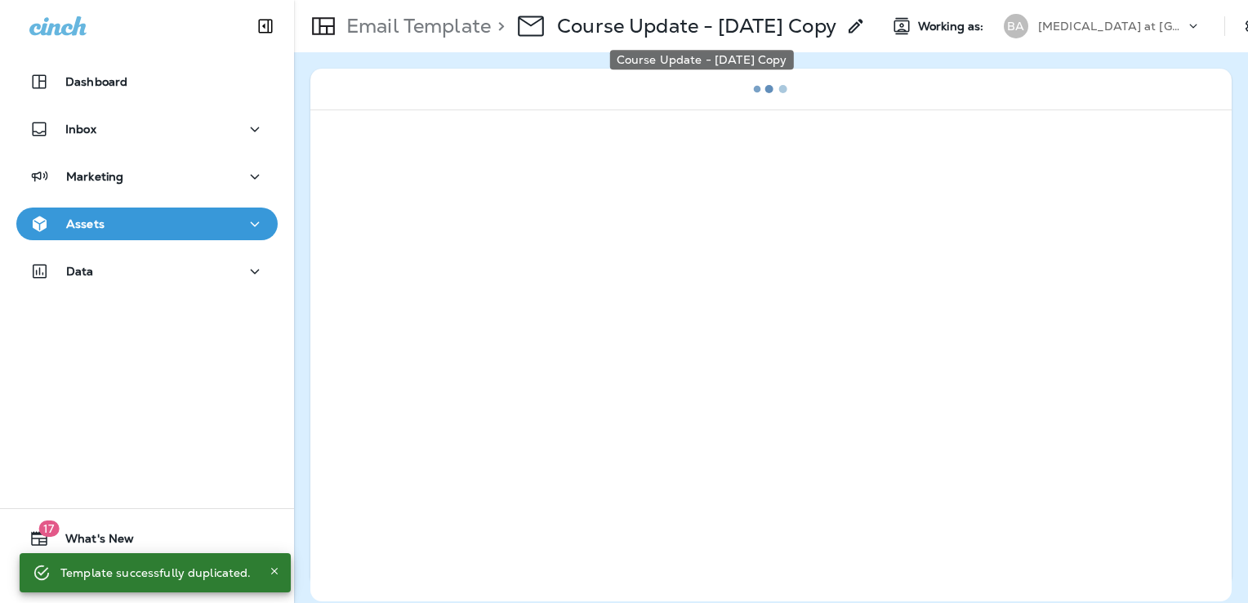
click at [733, 26] on p "Course Update - [DATE] Copy" at bounding box center [696, 26] width 279 height 25
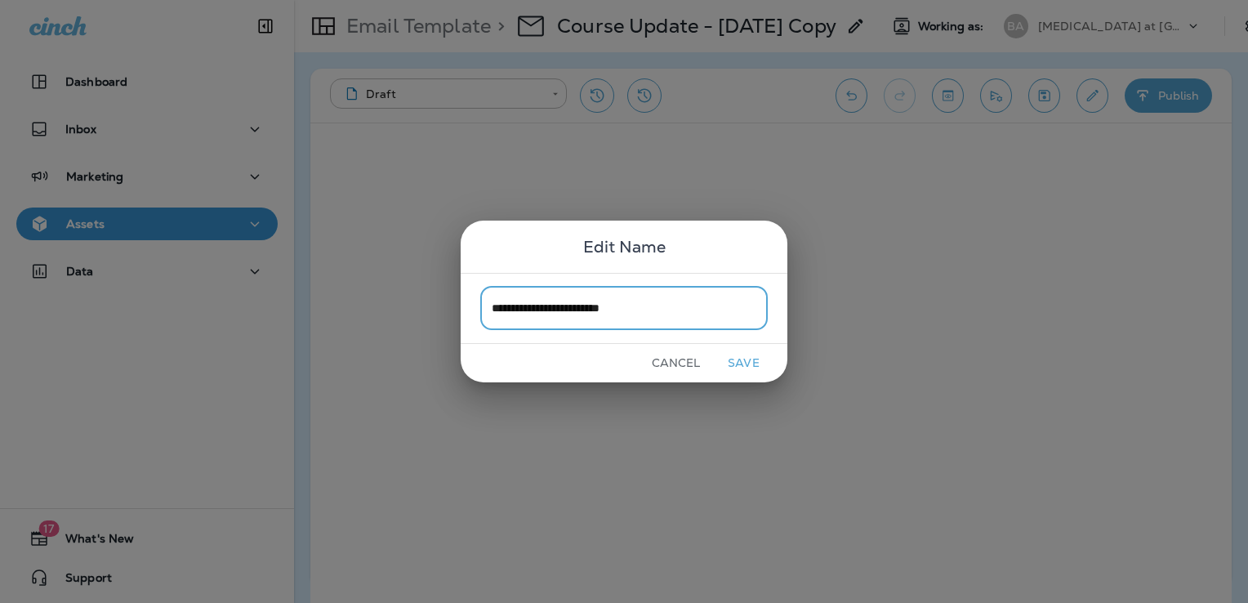
type input "**********"
click at [745, 366] on button "Save" at bounding box center [743, 362] width 61 height 25
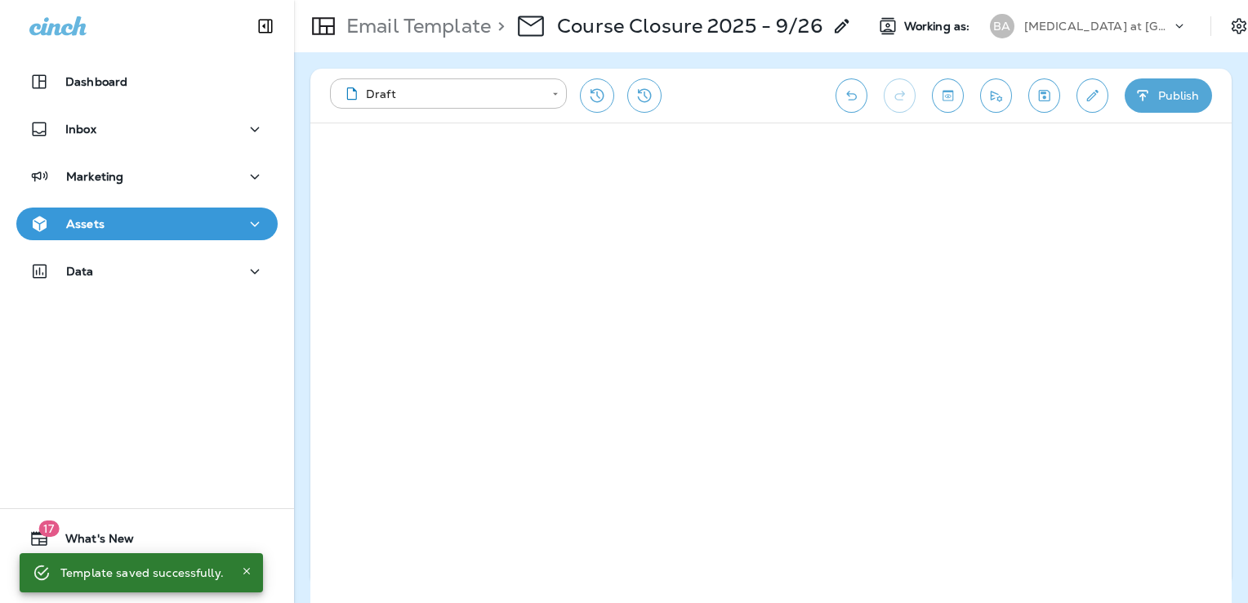
click at [1055, 93] on button "Save" at bounding box center [1044, 95] width 32 height 34
click at [1094, 100] on icon "Edit details" at bounding box center [1092, 95] width 17 height 16
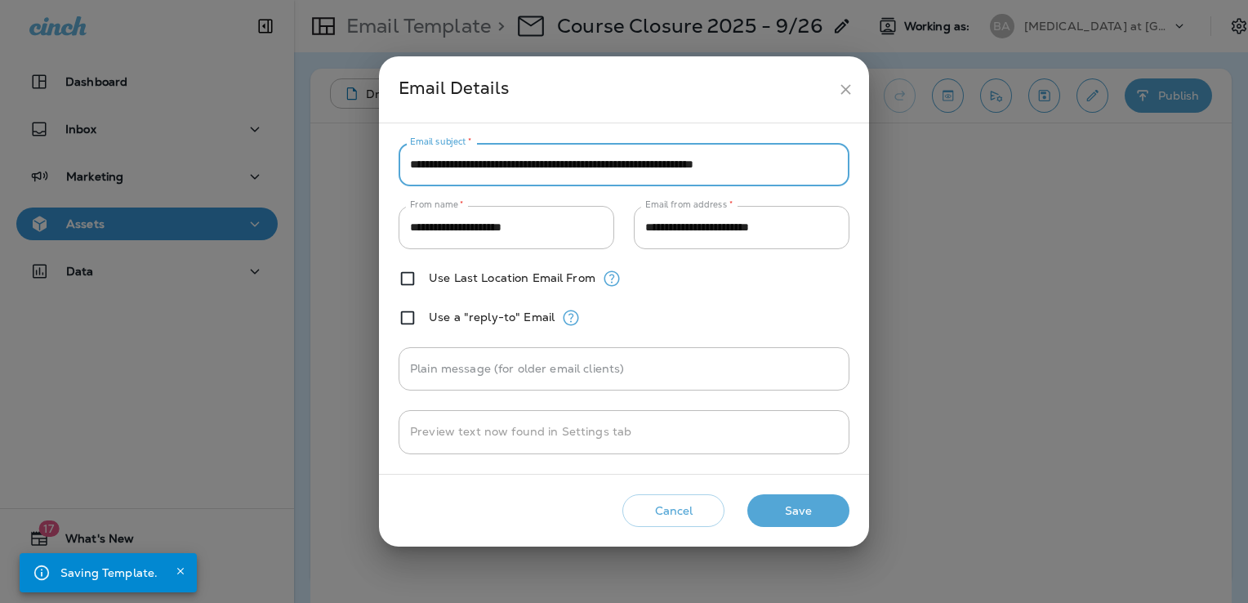
click at [694, 161] on input "**********" at bounding box center [624, 164] width 451 height 43
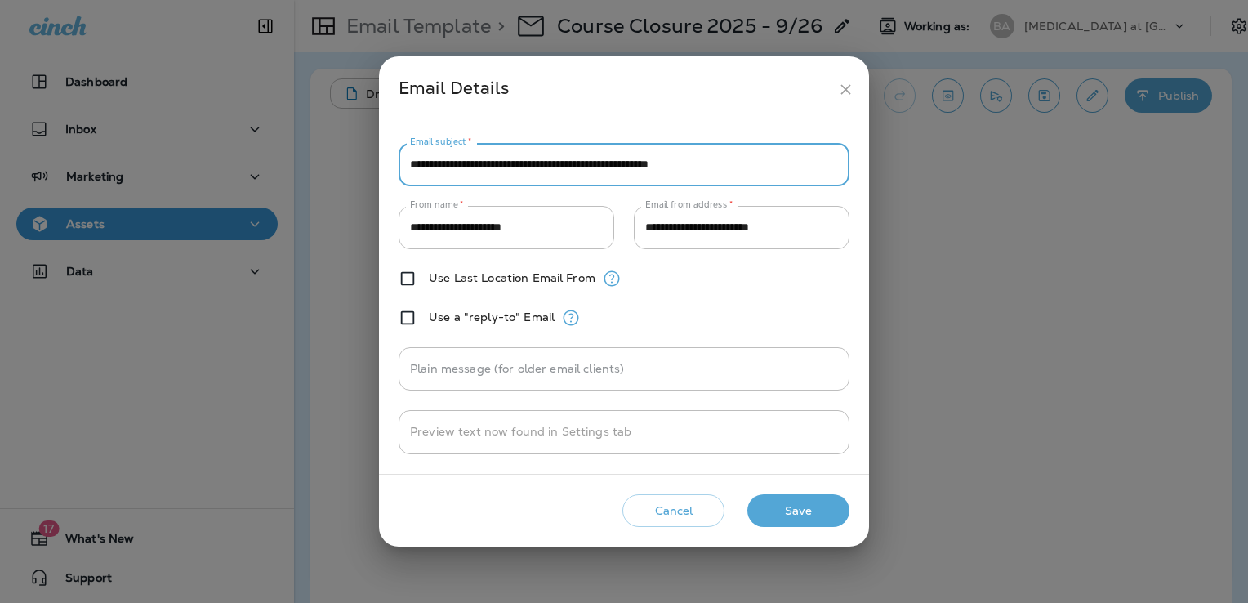
type input "**********"
click at [800, 506] on button "Save" at bounding box center [798, 510] width 102 height 33
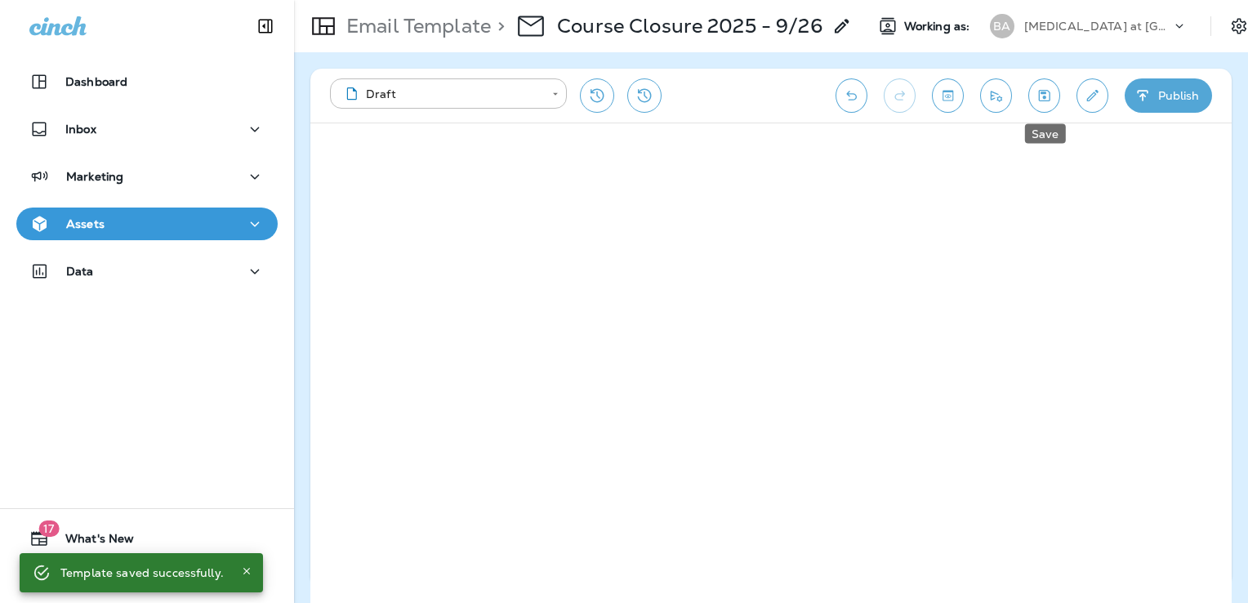
click at [1036, 93] on icon "Save" at bounding box center [1044, 95] width 17 height 16
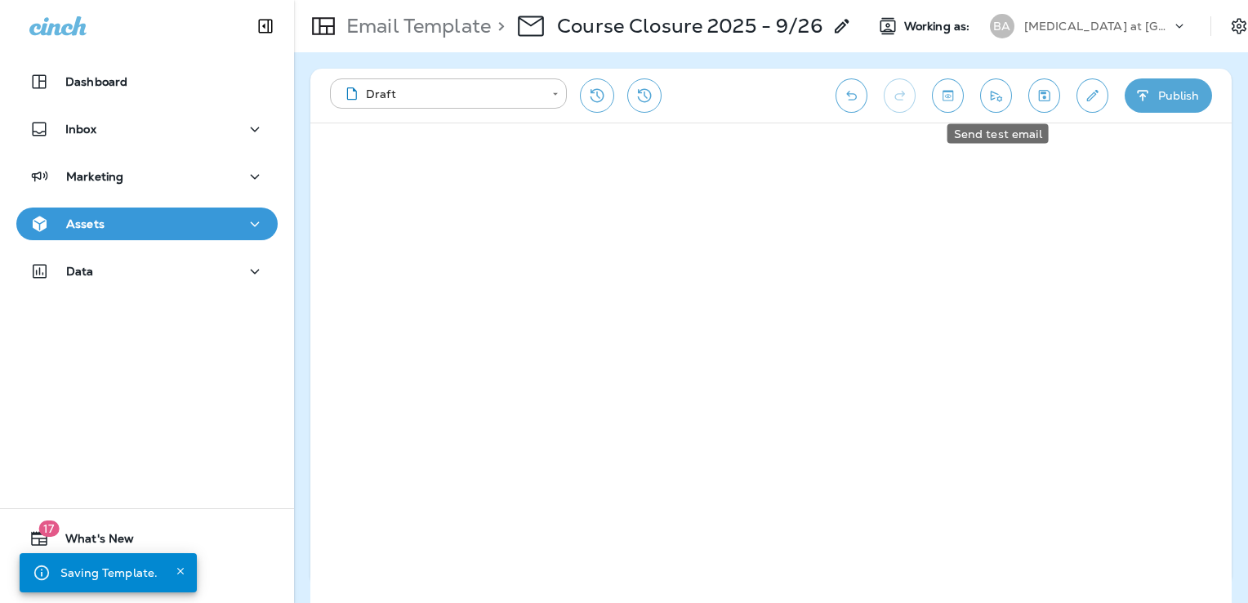
click at [1001, 96] on icon "Send test email" at bounding box center [995, 95] width 17 height 16
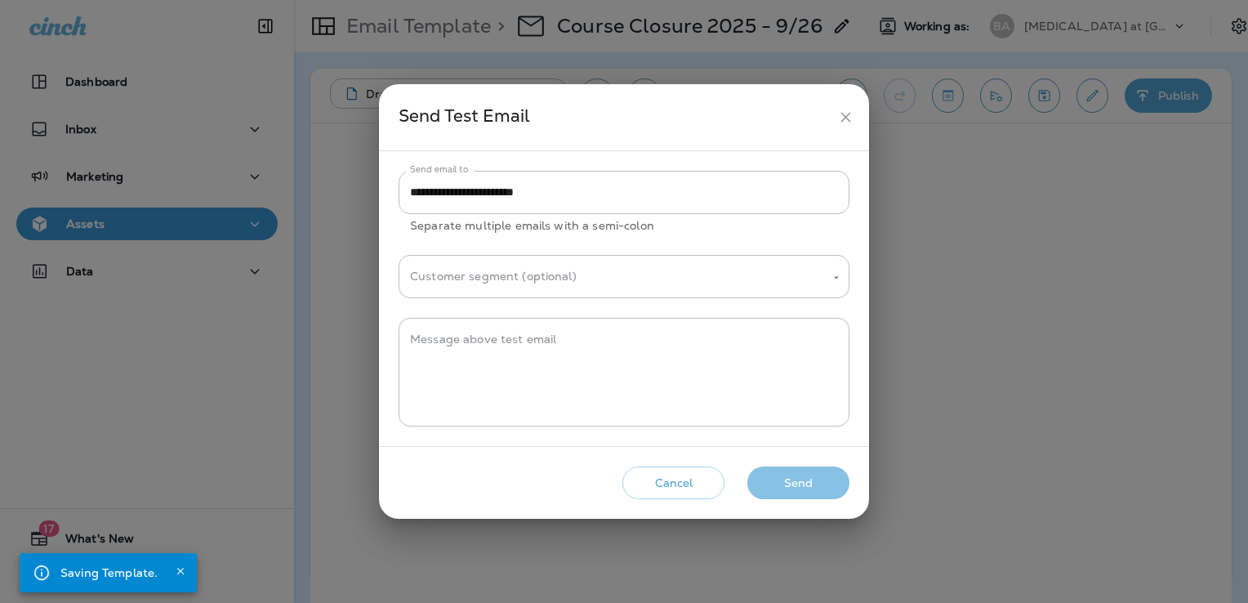
click at [800, 488] on button "Send" at bounding box center [798, 482] width 102 height 33
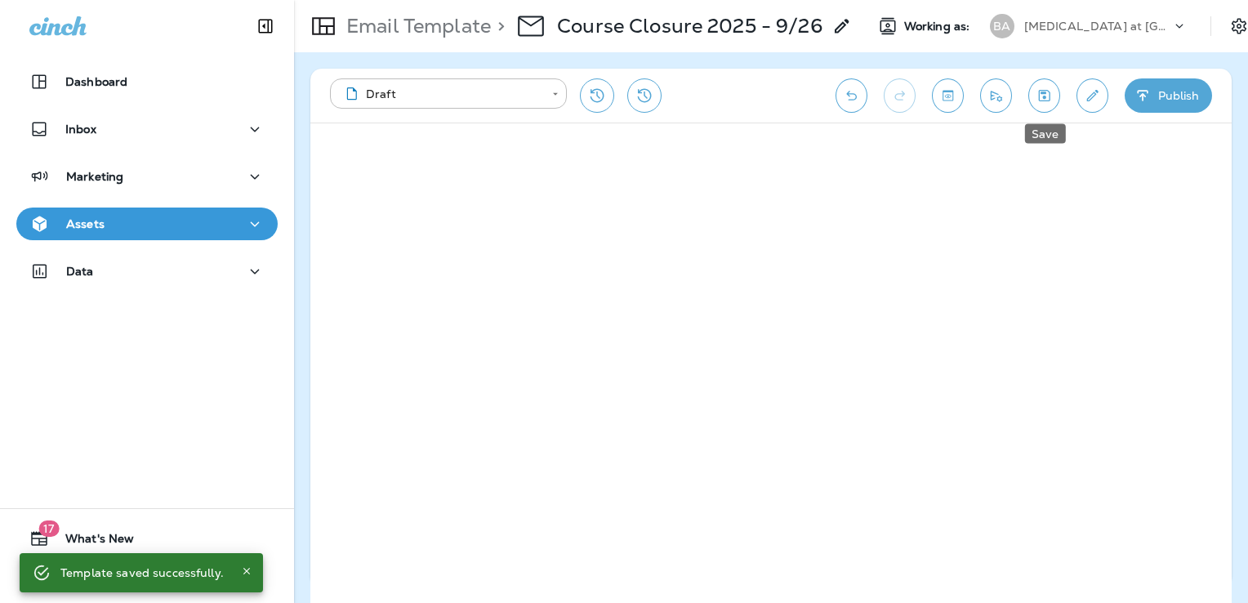
click at [1046, 99] on icon "Save" at bounding box center [1044, 95] width 17 height 16
click at [998, 98] on icon "Send test email" at bounding box center [996, 96] width 11 height 11
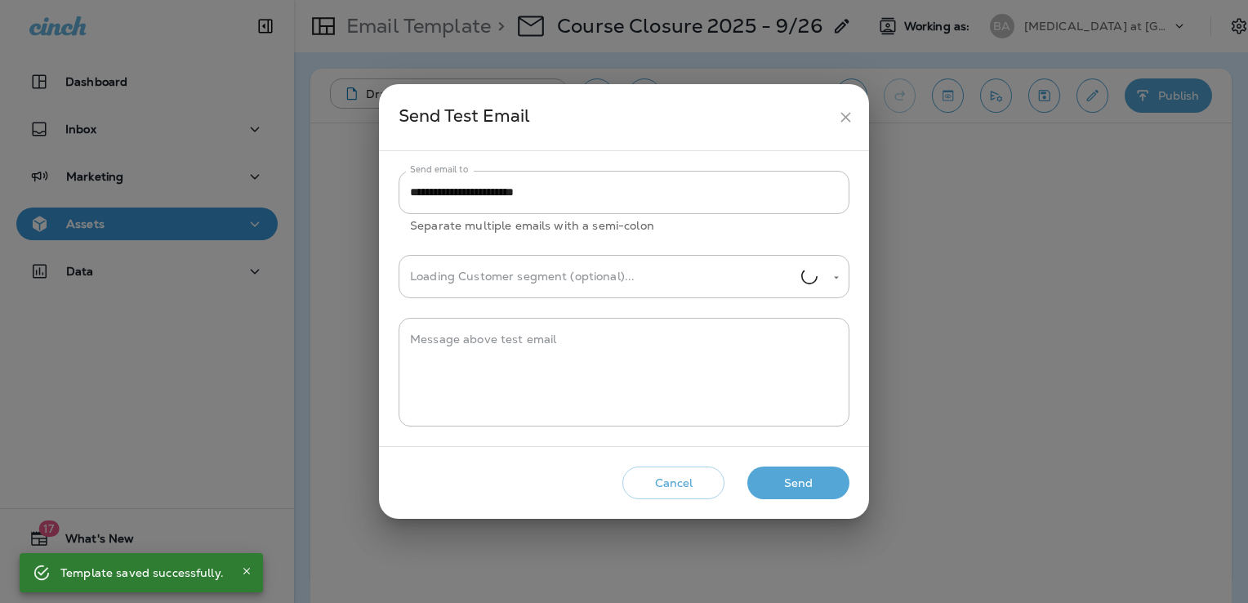
click at [816, 488] on button "Send" at bounding box center [798, 482] width 102 height 33
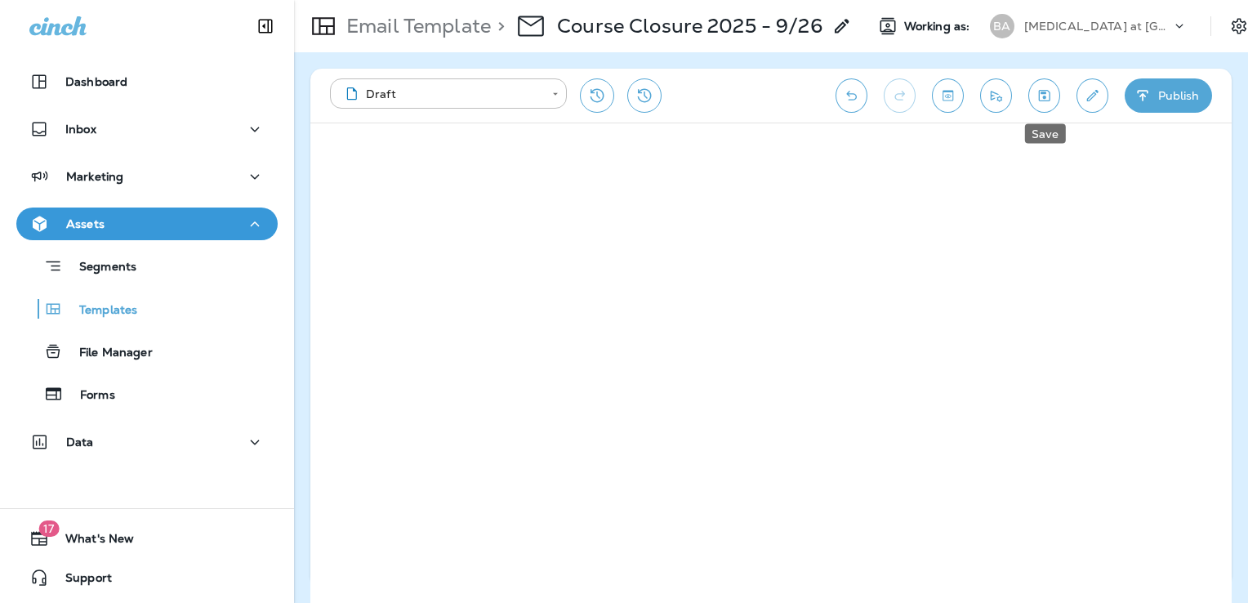
click at [1052, 95] on icon "Save" at bounding box center [1044, 95] width 17 height 16
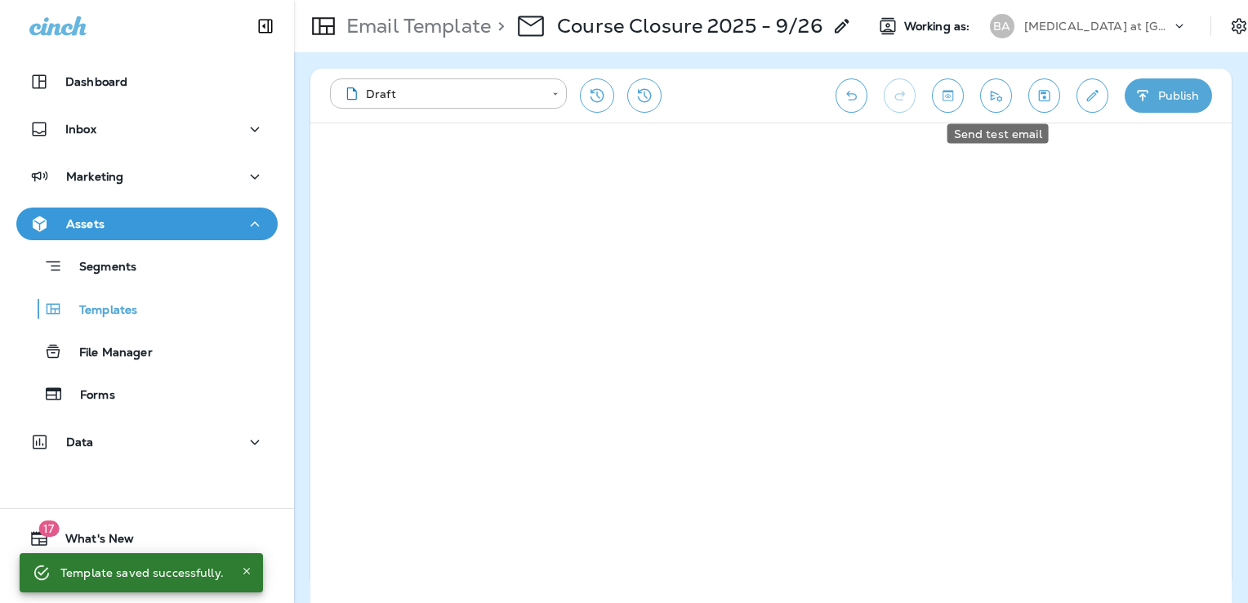
click at [1003, 96] on icon "Send test email" at bounding box center [995, 95] width 17 height 16
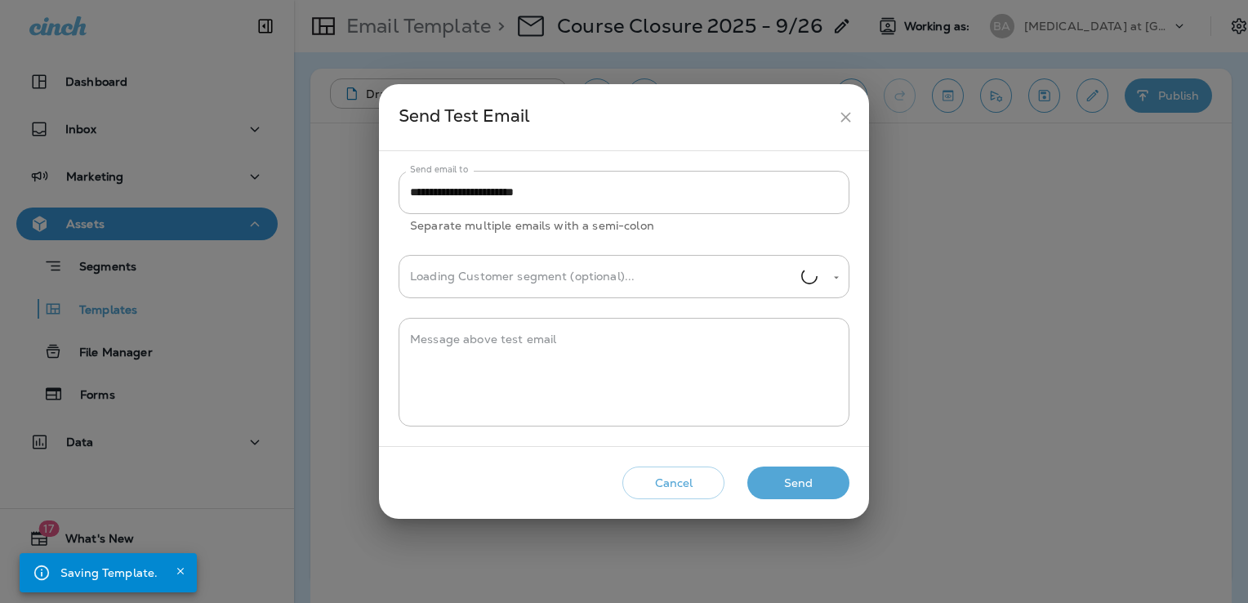
click at [827, 481] on button "Send" at bounding box center [798, 482] width 102 height 33
